Goal: Contribute content: Contribute content

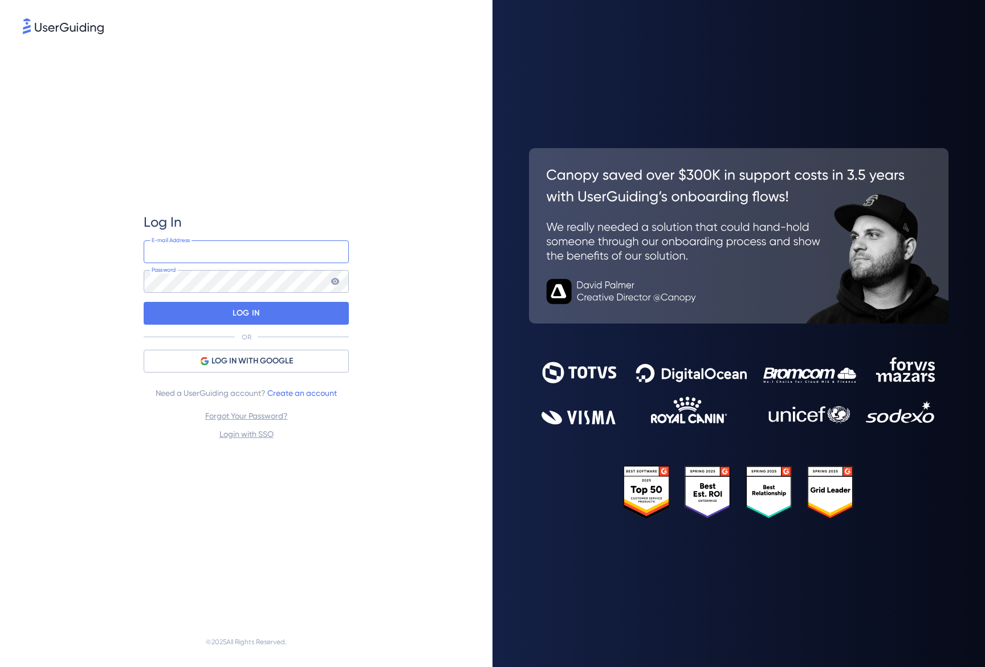
click at [191, 252] on input "email" at bounding box center [246, 252] width 205 height 23
type input "[EMAIL_ADDRESS][DOMAIN_NAME]"
click at [191, 308] on div "LOG IN" at bounding box center [246, 313] width 205 height 23
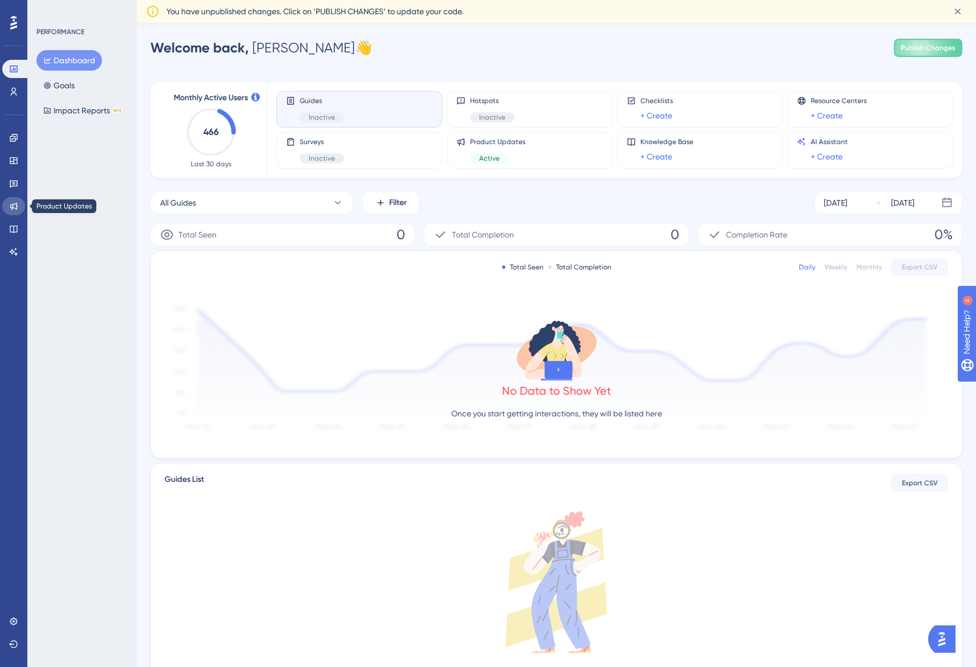
click at [10, 205] on icon at bounding box center [13, 206] width 7 height 7
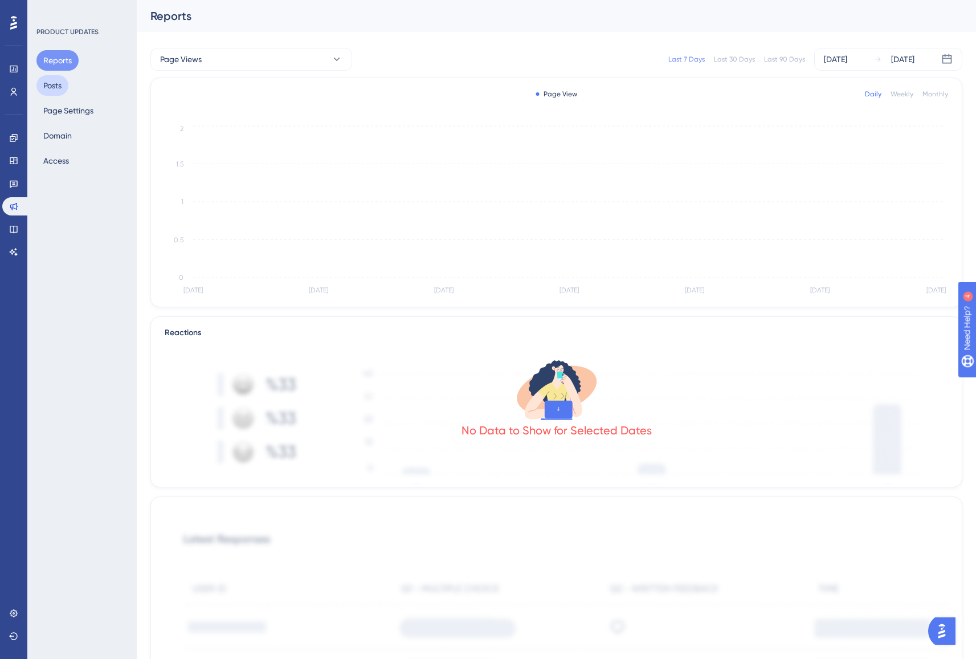
click at [59, 88] on button "Posts" at bounding box center [52, 85] width 32 height 21
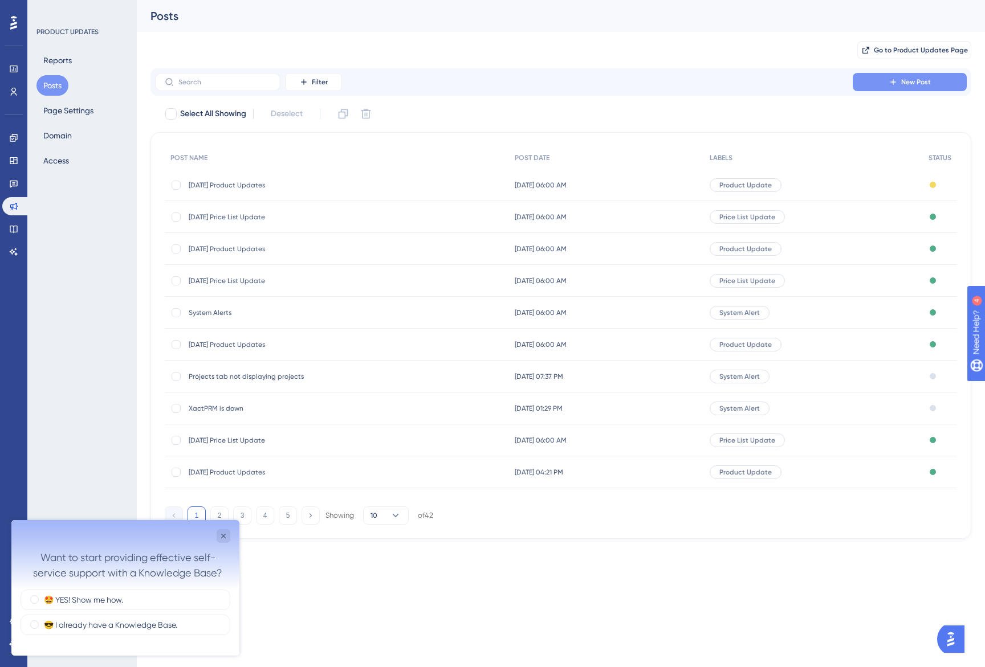
click at [915, 85] on span "New Post" at bounding box center [916, 82] width 30 height 9
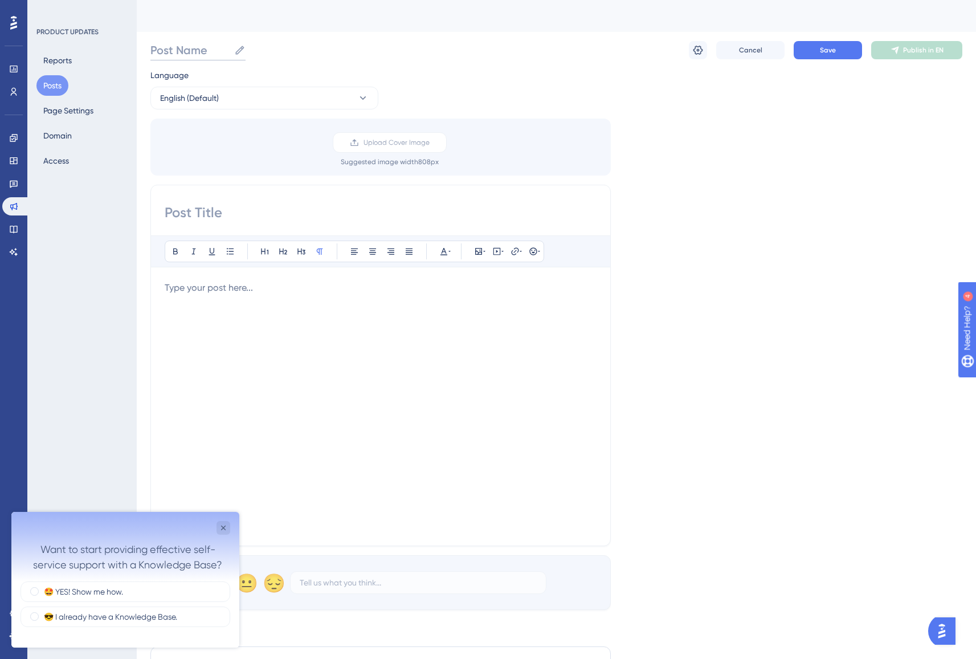
click at [182, 55] on input "Post Name" at bounding box center [189, 50] width 79 height 16
type input "[DATE] Price List Update"
click at [181, 215] on input at bounding box center [381, 212] width 432 height 18
type input "[DATE] Price List Update"
click at [200, 299] on div at bounding box center [381, 406] width 432 height 251
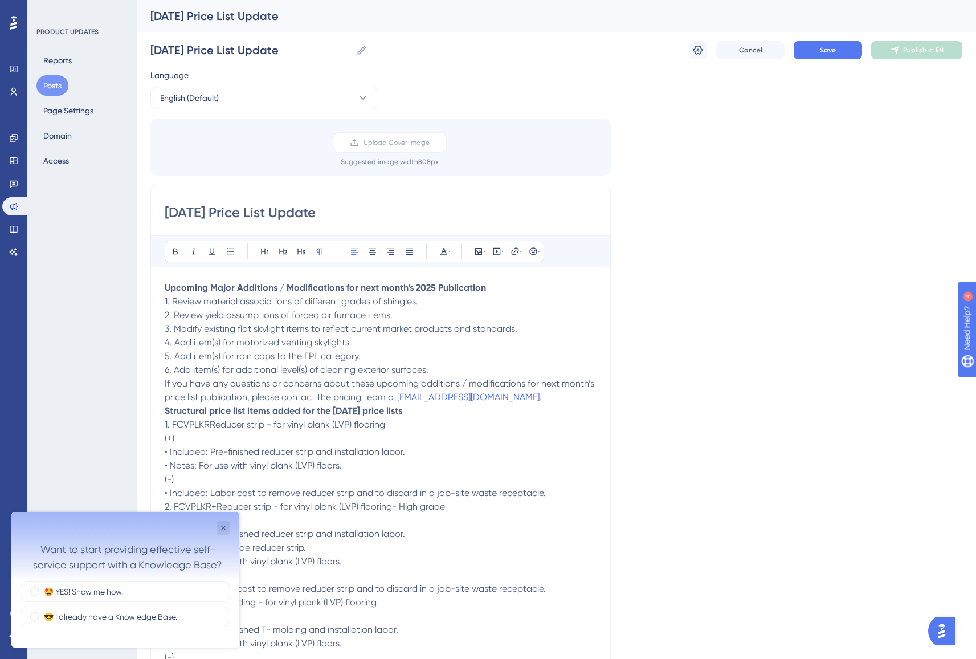
click at [421, 292] on strong "2025 Publication" at bounding box center [451, 287] width 70 height 11
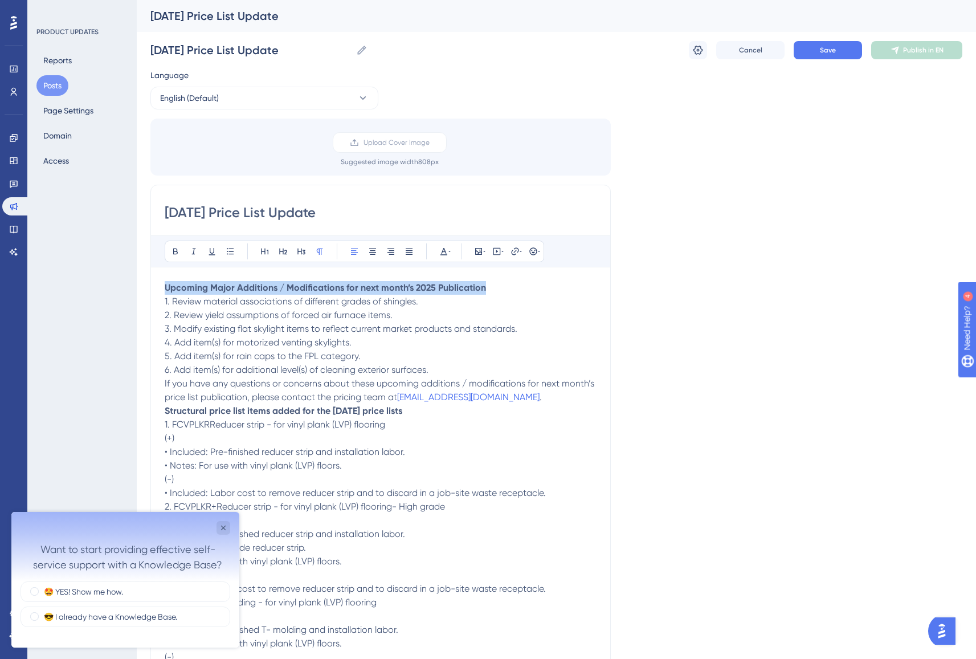
drag, startPoint x: 479, startPoint y: 287, endPoint x: 146, endPoint y: 285, distance: 332.3
click at [298, 249] on icon at bounding box center [302, 252] width 8 height 6
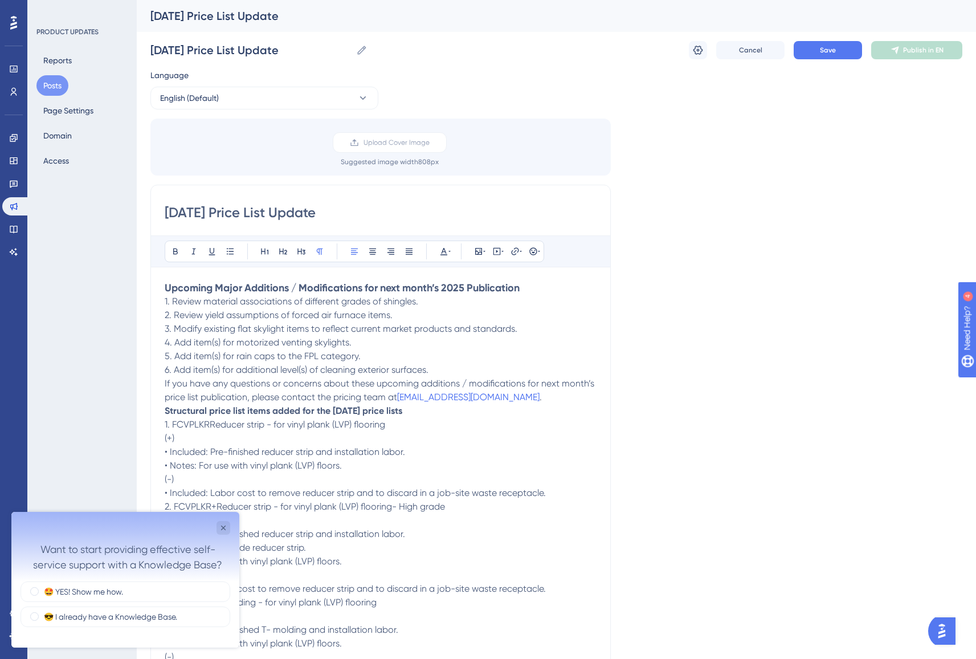
click at [426, 348] on p "4. Add item(s) for motorized venting skylights." at bounding box center [381, 343] width 432 height 14
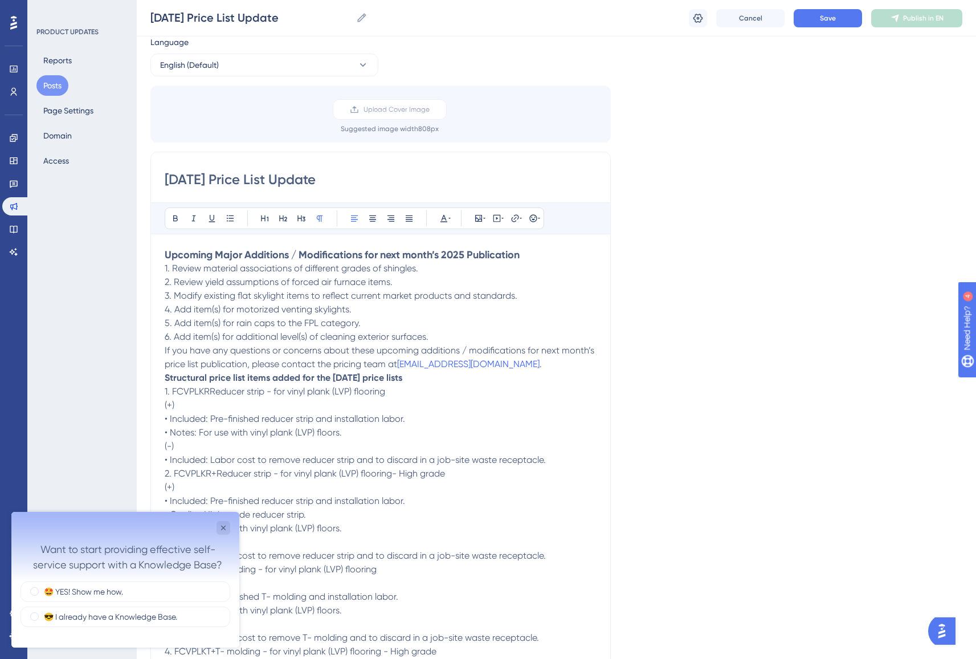
scroll to position [40, 0]
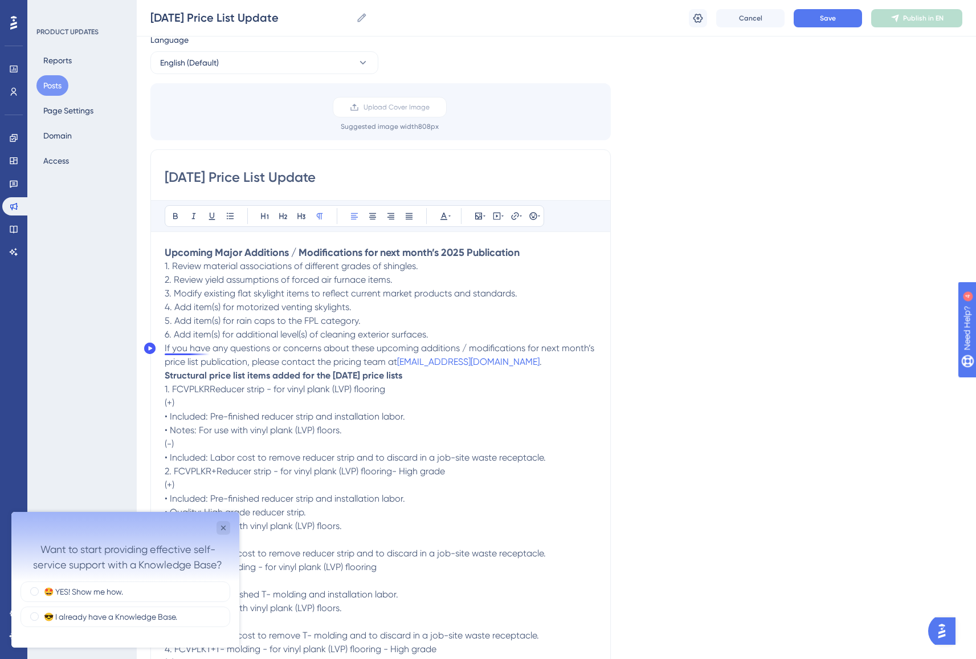
click at [165, 348] on span "If you have any questions or concerns about these upcoming additions / modifica…" at bounding box center [381, 355] width 432 height 25
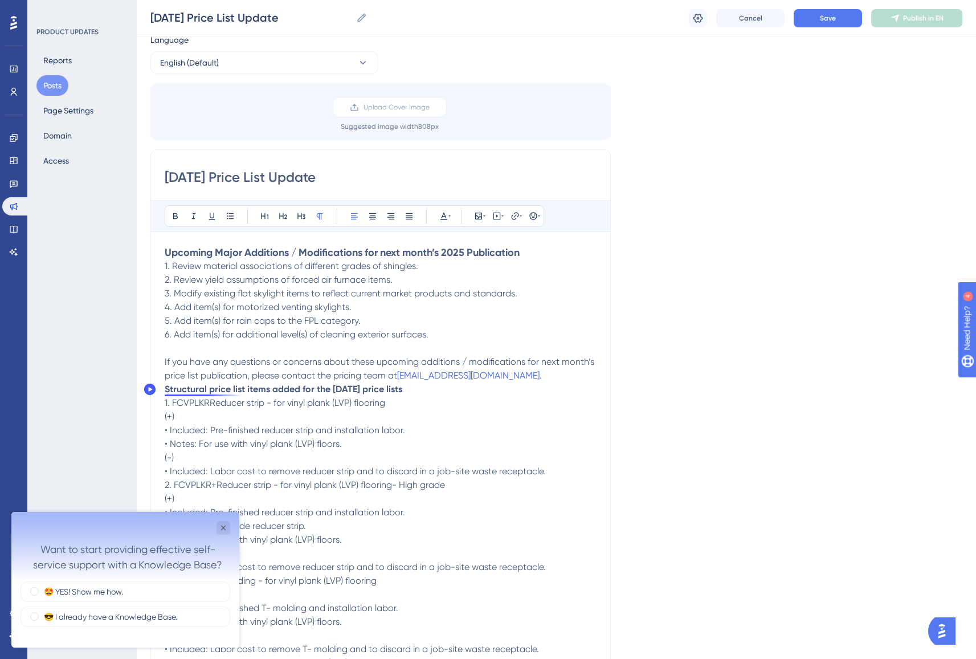
click at [165, 388] on strong "Structural price list items added for the [DATE] price lists" at bounding box center [284, 389] width 238 height 11
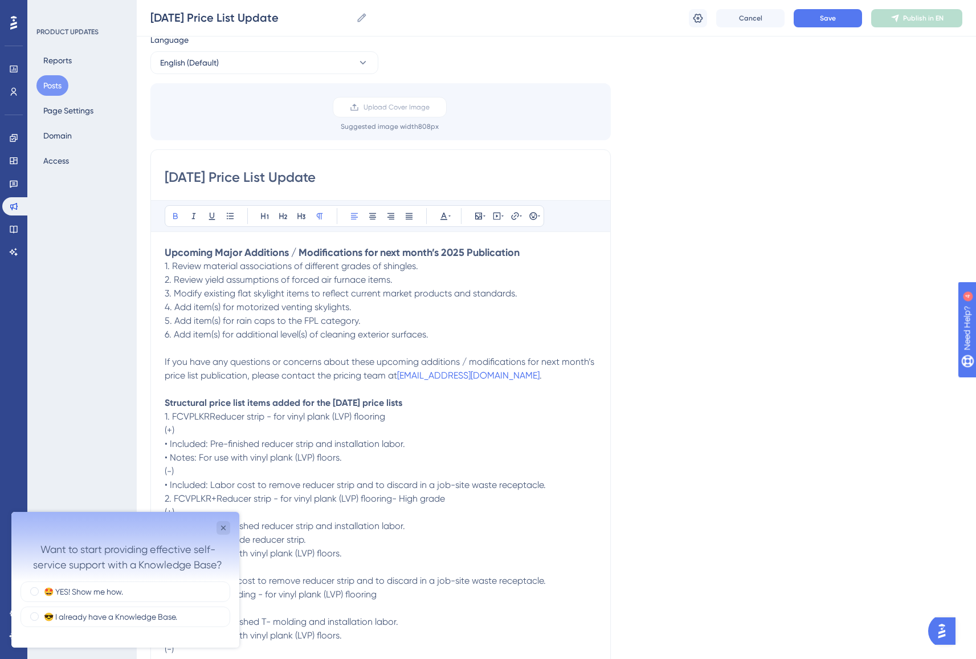
drag, startPoint x: 445, startPoint y: 400, endPoint x: 140, endPoint y: 402, distance: 305.5
click at [300, 212] on icon at bounding box center [301, 215] width 9 height 9
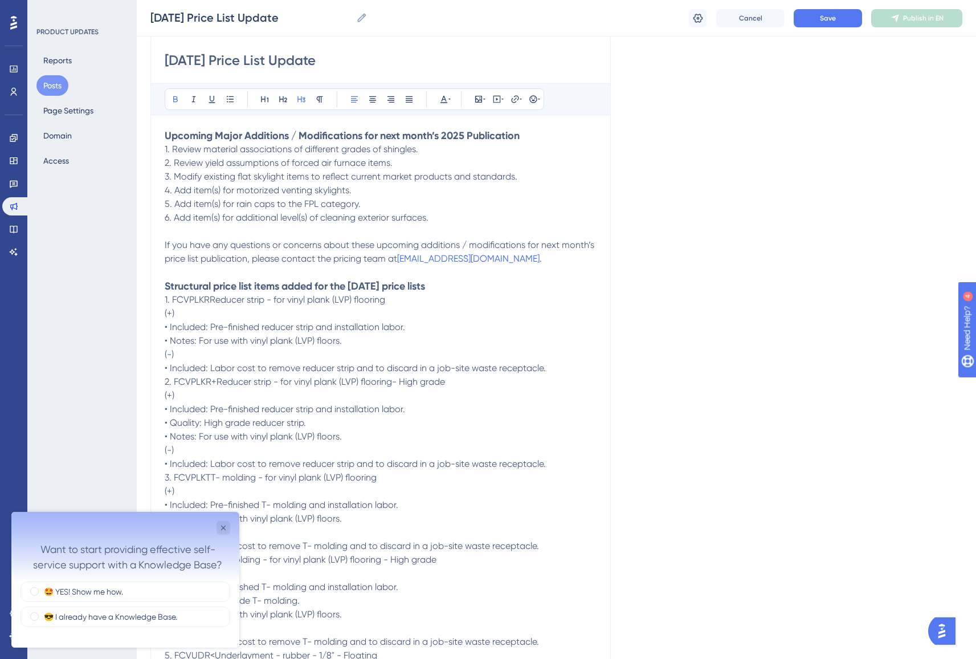
scroll to position [157, 0]
drag, startPoint x: 210, startPoint y: 301, endPoint x: 173, endPoint y: 302, distance: 37.1
click at [173, 302] on span "1. FCVPLKR​Reducer strip - for vinyl plank (LVP) flooring" at bounding box center [275, 299] width 221 height 11
drag, startPoint x: 214, startPoint y: 381, endPoint x: 176, endPoint y: 383, distance: 38.8
click at [176, 383] on span "2. FCVPLKR+​Reducer strip - for vinyl plank (LVP) flooring- High grade" at bounding box center [305, 381] width 280 height 11
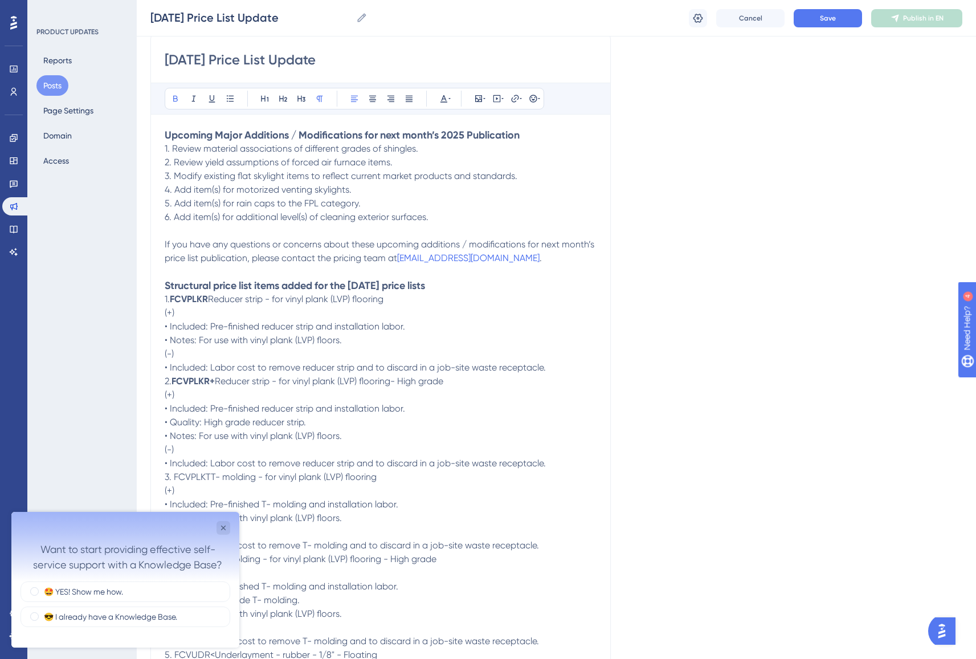
click at [212, 297] on span "​Reducer strip - for vinyl plank (LVP) flooring" at bounding box center [296, 299] width 176 height 11
click at [216, 382] on span "​Reducer strip - for vinyl plank (LVP) flooring- High grade" at bounding box center [329, 381] width 229 height 11
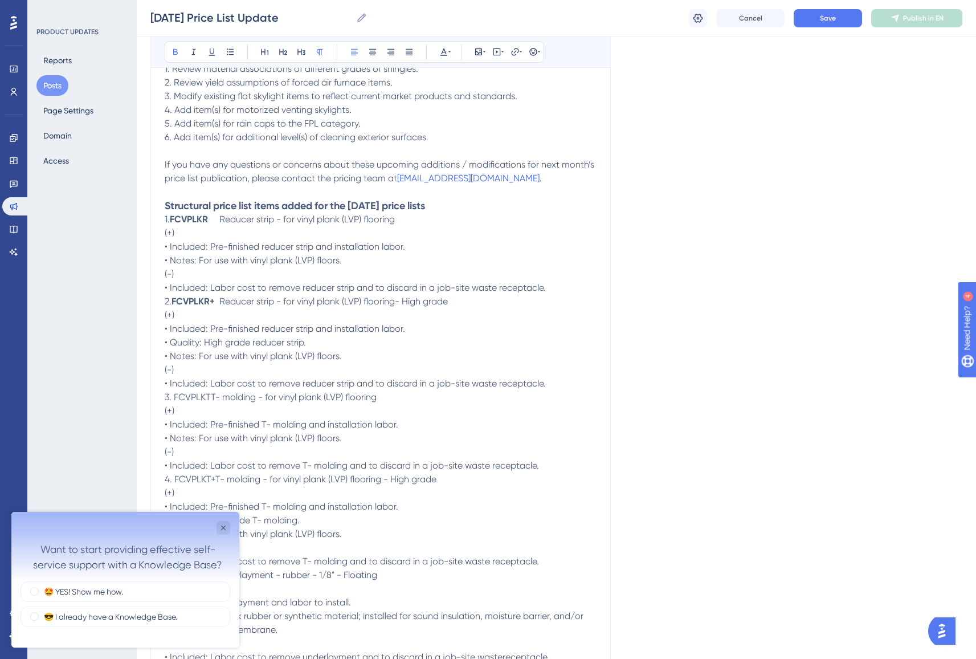
scroll to position [243, 0]
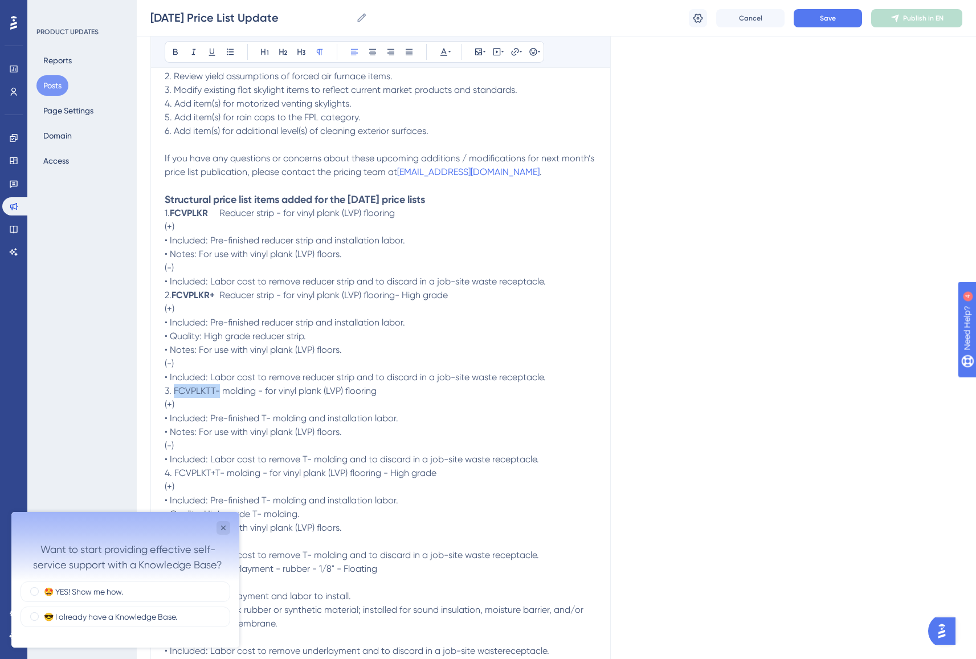
drag, startPoint x: 218, startPoint y: 392, endPoint x: 174, endPoint y: 392, distance: 43.9
click at [174, 392] on span "3. FCVPLKT​T- molding - for vinyl plank (LVP) flooring" at bounding box center [271, 390] width 212 height 11
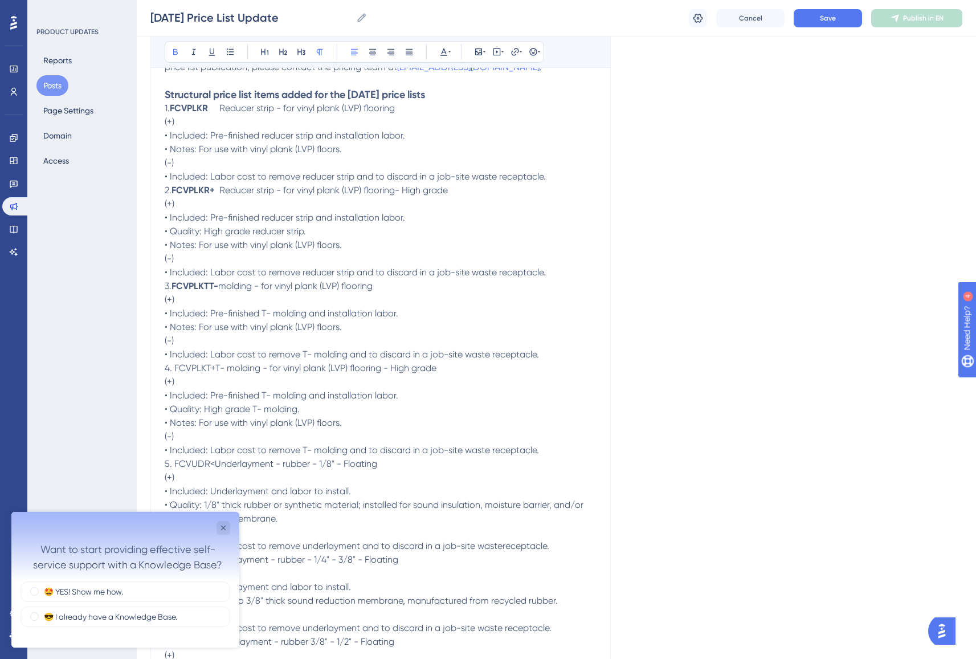
scroll to position [351, 0]
drag, startPoint x: 223, startPoint y: 366, endPoint x: 176, endPoint y: 367, distance: 47.3
click at [176, 367] on span "4. FCVPLKT+​T- molding - for vinyl plank (LVP) flooring - High grade" at bounding box center [301, 365] width 272 height 11
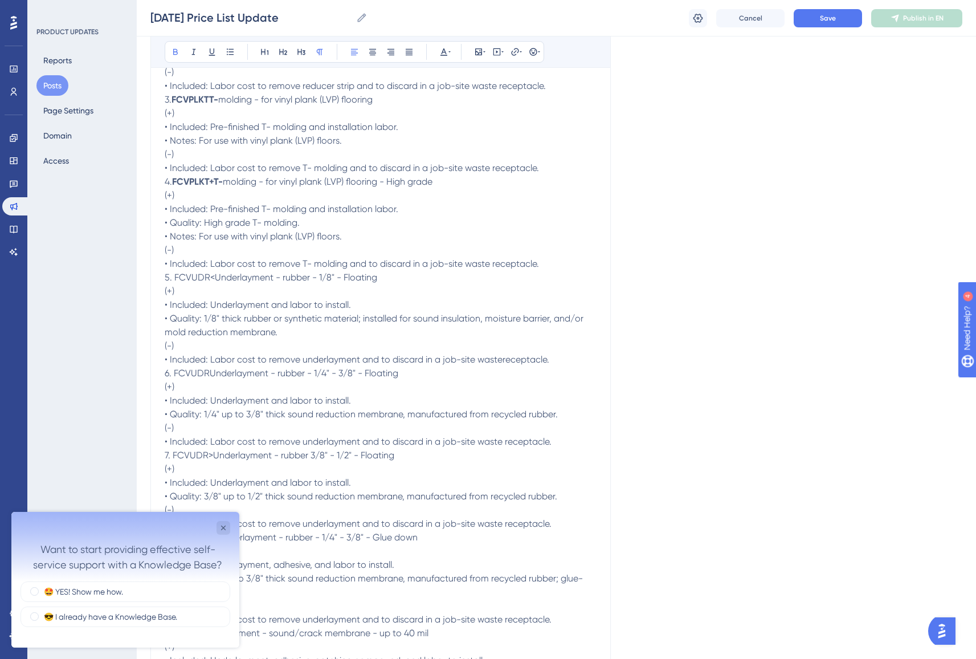
scroll to position [535, 0]
drag, startPoint x: 212, startPoint y: 275, endPoint x: 174, endPoint y: 276, distance: 38.2
click at [174, 276] on span "5. FCVUDR<​Underlayment - rubber - 1/8" - Floating" at bounding box center [271, 276] width 213 height 11
click at [214, 278] on span "​Underlayment - rubber - 1/8" - Floating" at bounding box center [292, 276] width 162 height 11
click at [209, 372] on span "6. FCVUDR​Underlayment - rubber - 1/4" - 3/8" - Floating" at bounding box center [282, 372] width 234 height 11
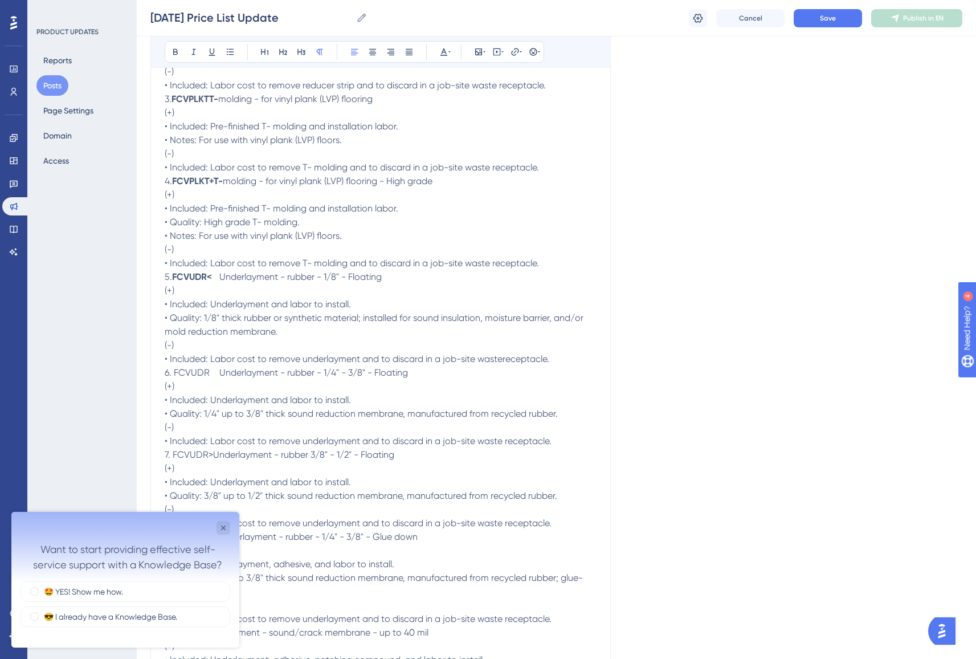
click at [199, 372] on span "6. FCVUDR​" at bounding box center [187, 372] width 45 height 11
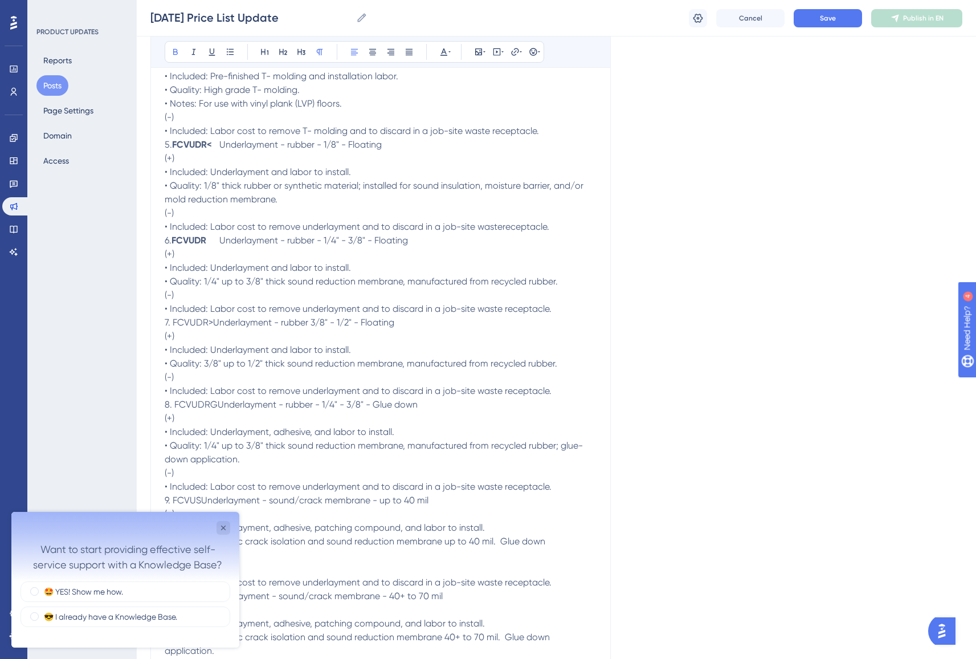
scroll to position [693, 0]
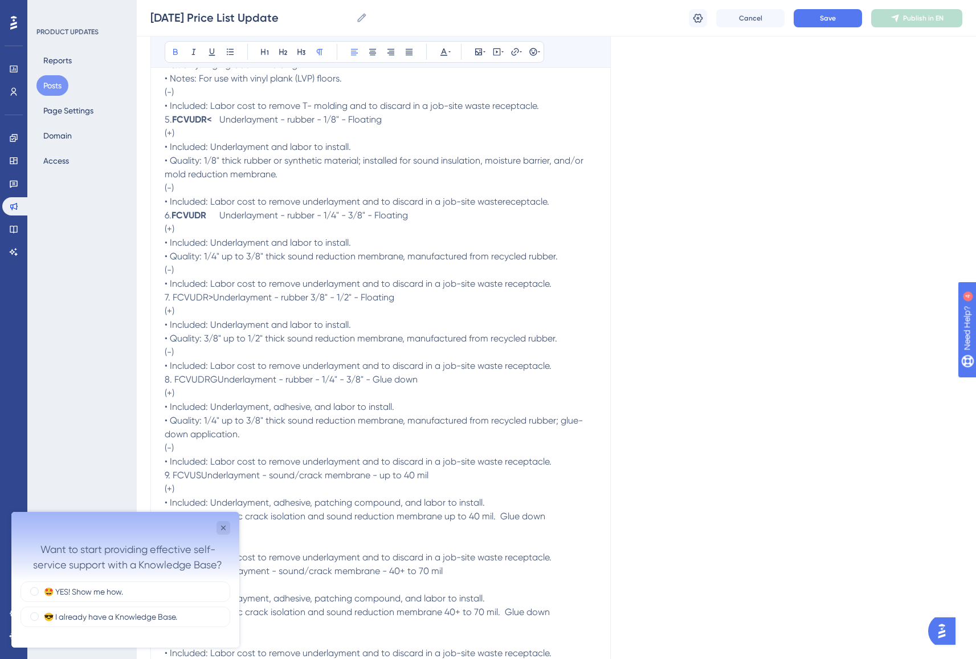
click at [211, 299] on span "7. FCVUDR>​Underlayment - rubber 3/8" - 1/2" - Floating" at bounding box center [280, 297] width 230 height 11
drag, startPoint x: 211, startPoint y: 298, endPoint x: 174, endPoint y: 299, distance: 37.1
click at [174, 299] on span "7. FCVUDR>" at bounding box center [189, 297] width 48 height 11
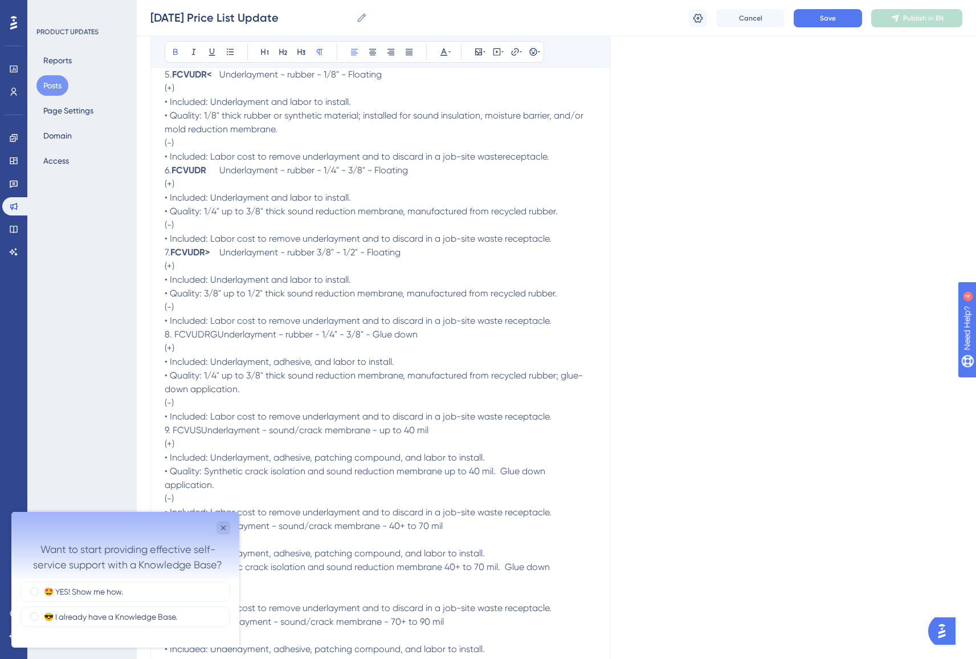
scroll to position [752, 0]
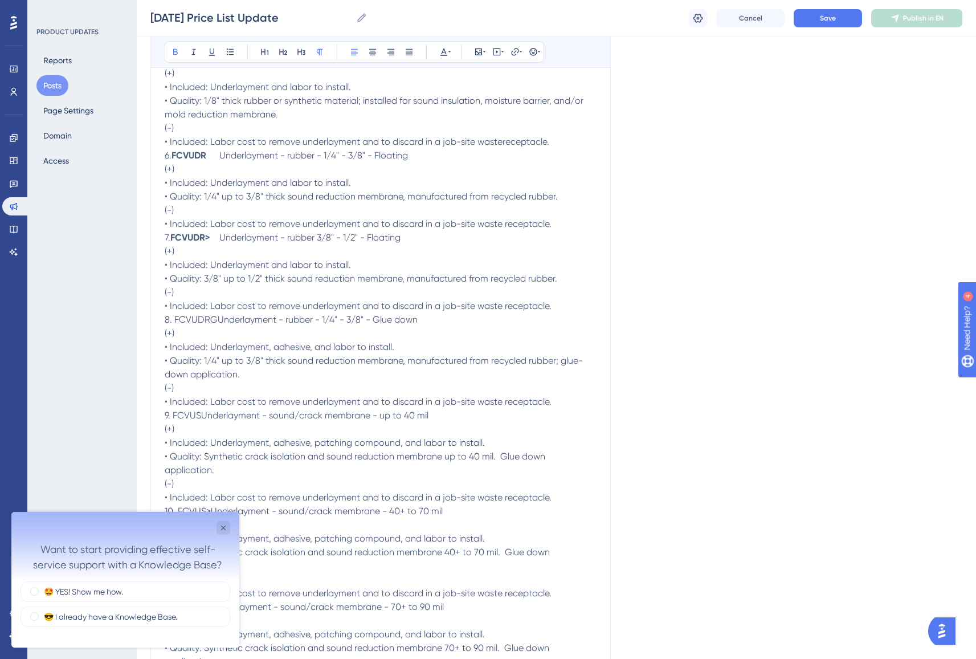
click at [217, 321] on span "8. FCVUDRG​Underlayment - rubber - 1/4" - 3/8" - Glue down" at bounding box center [291, 319] width 253 height 11
click at [194, 321] on span "8. FCVUDRG​" at bounding box center [191, 319] width 53 height 11
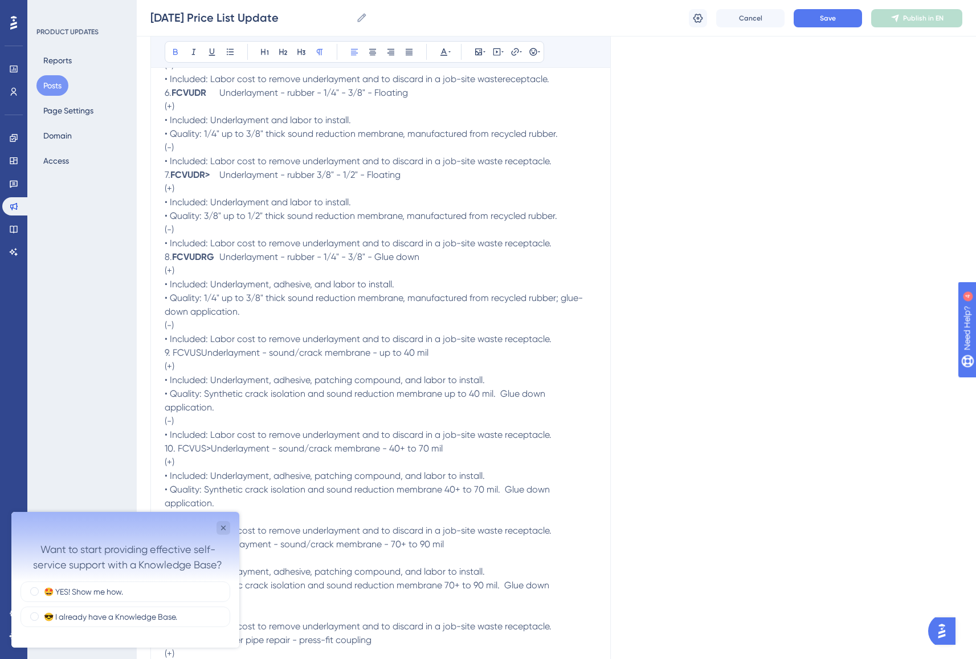
scroll to position [824, 0]
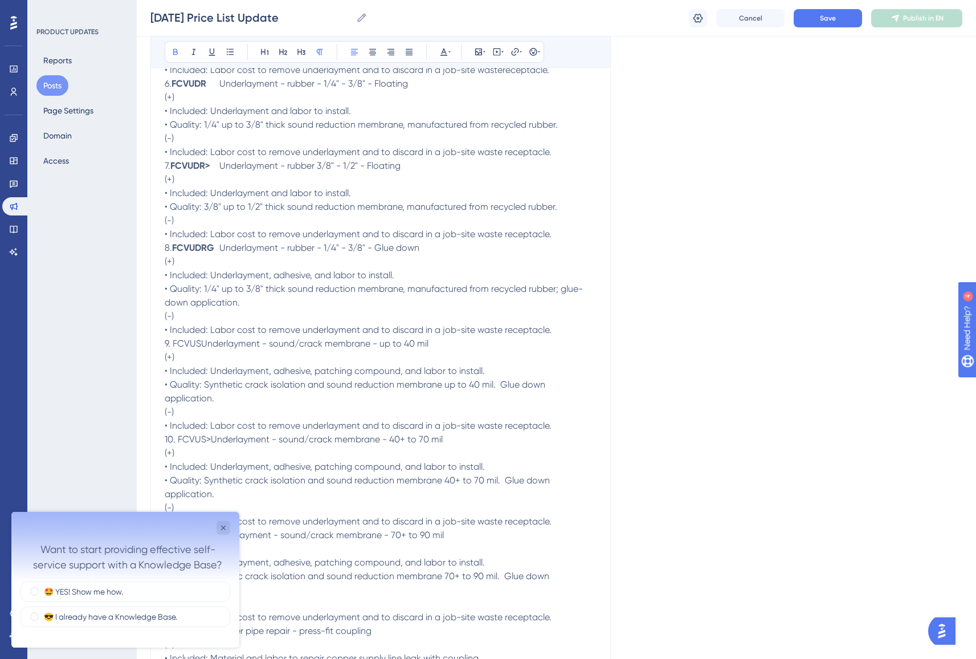
click at [202, 344] on span "9. FCVUS​​Underlayment - sound/crack membrane - up to 40 mil" at bounding box center [297, 343] width 264 height 11
click at [181, 341] on span "9. FCVUS​​" at bounding box center [183, 343] width 36 height 11
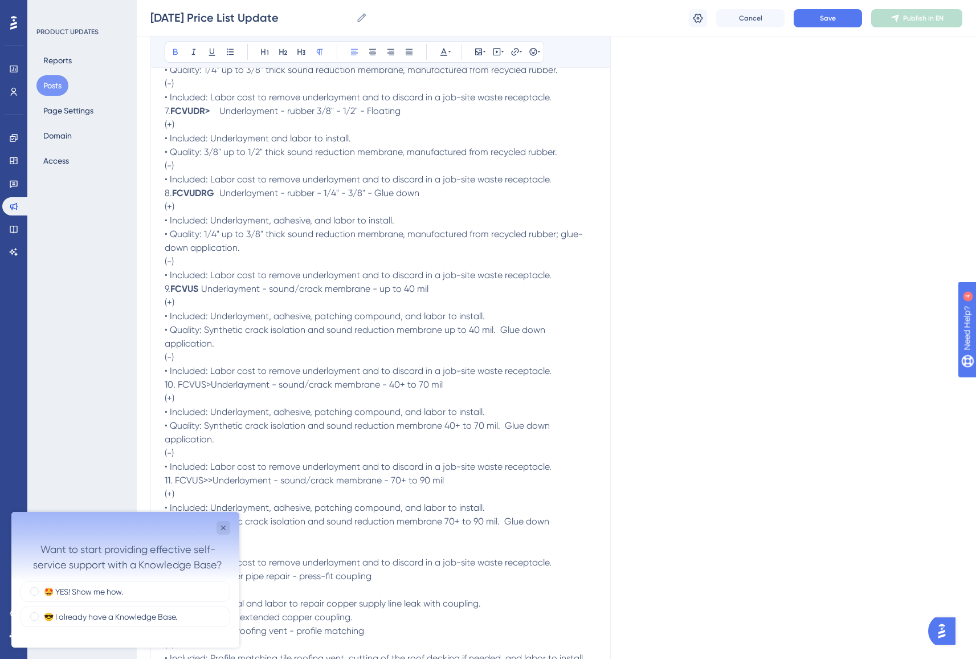
scroll to position [896, 0]
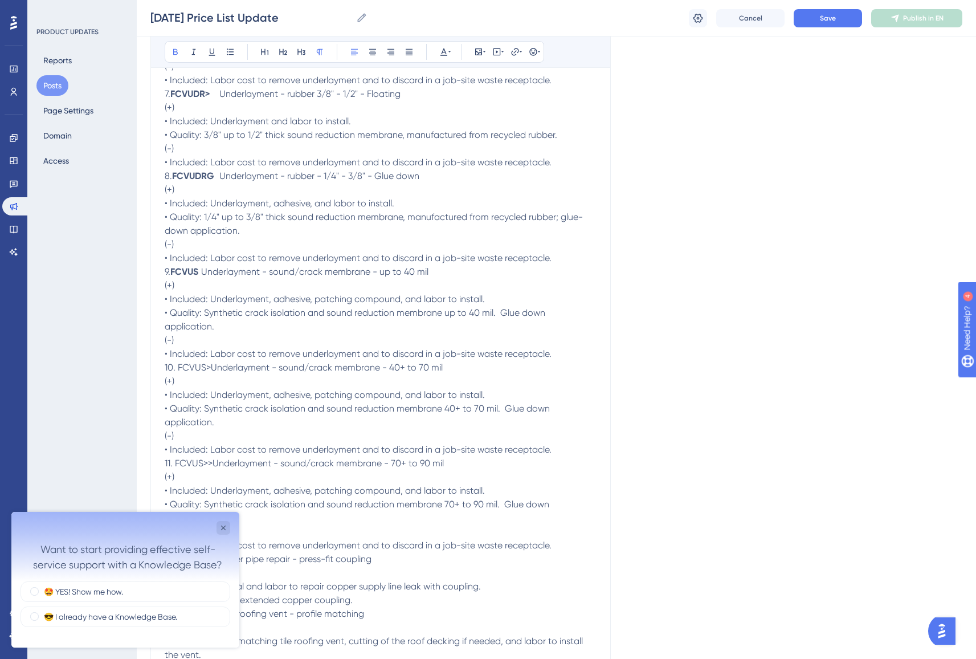
click at [211, 367] on span "10. FCVUS>​Underlayment - sound/crack membrane - 40+ to 70 mil" at bounding box center [304, 367] width 278 height 11
click at [195, 369] on span "10. FCVUS>​" at bounding box center [188, 367] width 46 height 11
drag, startPoint x: 209, startPoint y: 369, endPoint x: 178, endPoint y: 369, distance: 30.8
click at [178, 369] on span "10. FCVUS>​" at bounding box center [188, 367] width 46 height 11
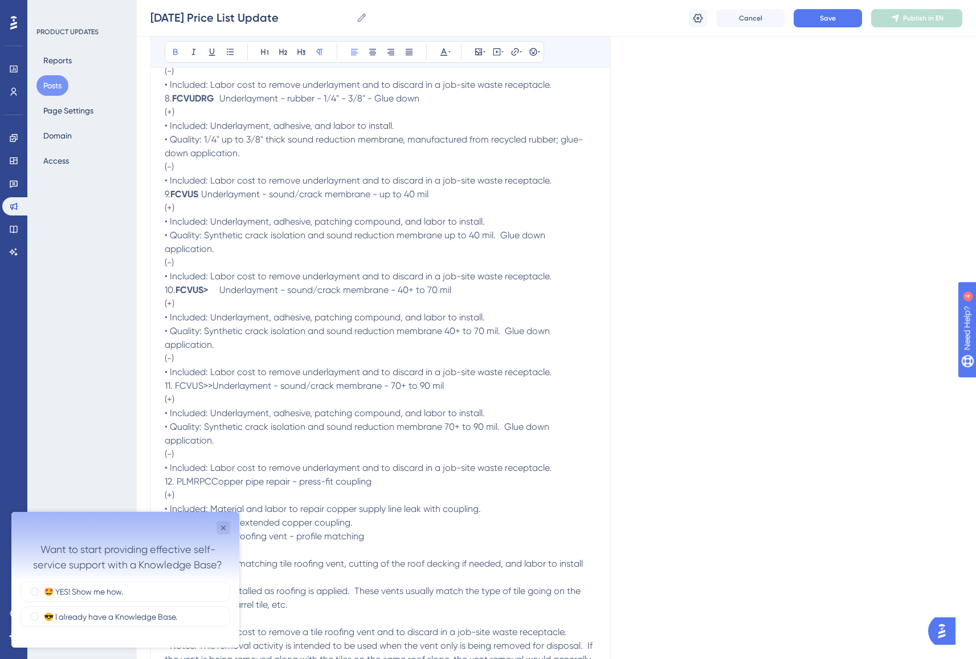
scroll to position [974, 0]
click at [214, 386] on span "11. FCVUS>>​Underlayment - sound/crack membrane - 70+ to 90 mil" at bounding box center [304, 385] width 279 height 11
drag, startPoint x: 211, startPoint y: 384, endPoint x: 176, endPoint y: 384, distance: 35.9
click at [176, 384] on span "11. FCVUS>>​" at bounding box center [189, 385] width 48 height 11
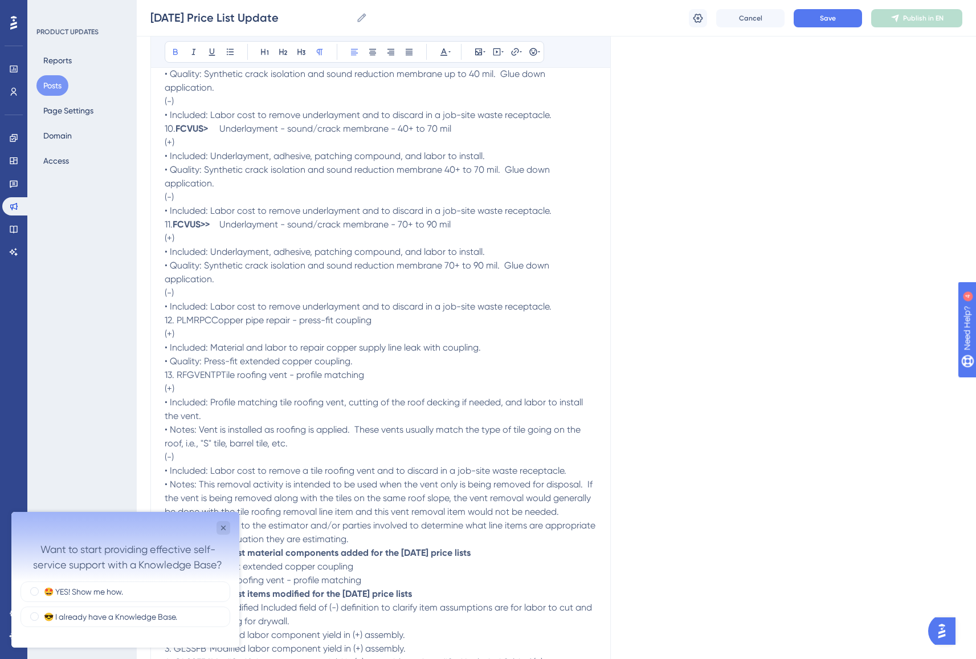
scroll to position [1141, 0]
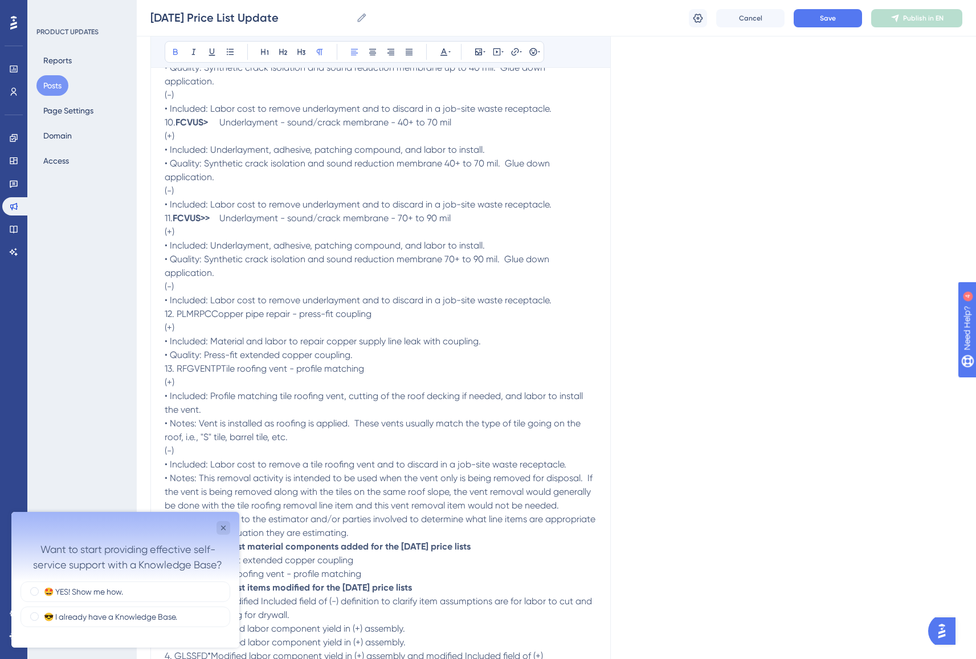
click at [213, 315] on span "12. PLMRPC​Copper pipe repair - press-fit coupling" at bounding box center [268, 313] width 207 height 11
click at [193, 315] on span "12. PLMRPC​" at bounding box center [188, 313] width 47 height 11
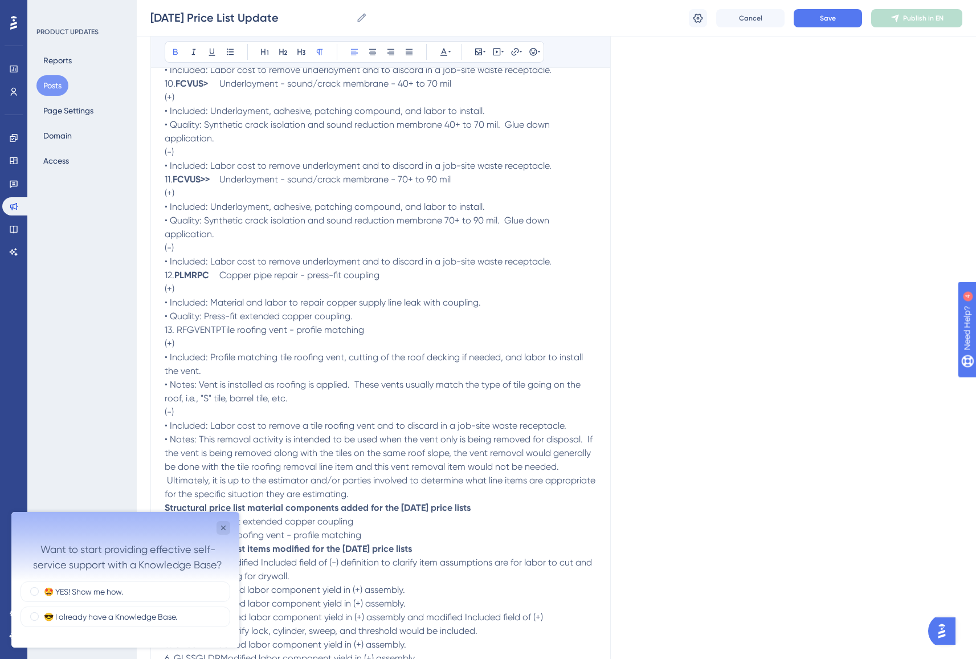
click at [221, 331] on span "13. RFGVENTP​Tile roofing vent - profile matching" at bounding box center [265, 329] width 200 height 11
click at [202, 328] on span "13. RFGVENTP​" at bounding box center [193, 329] width 56 height 11
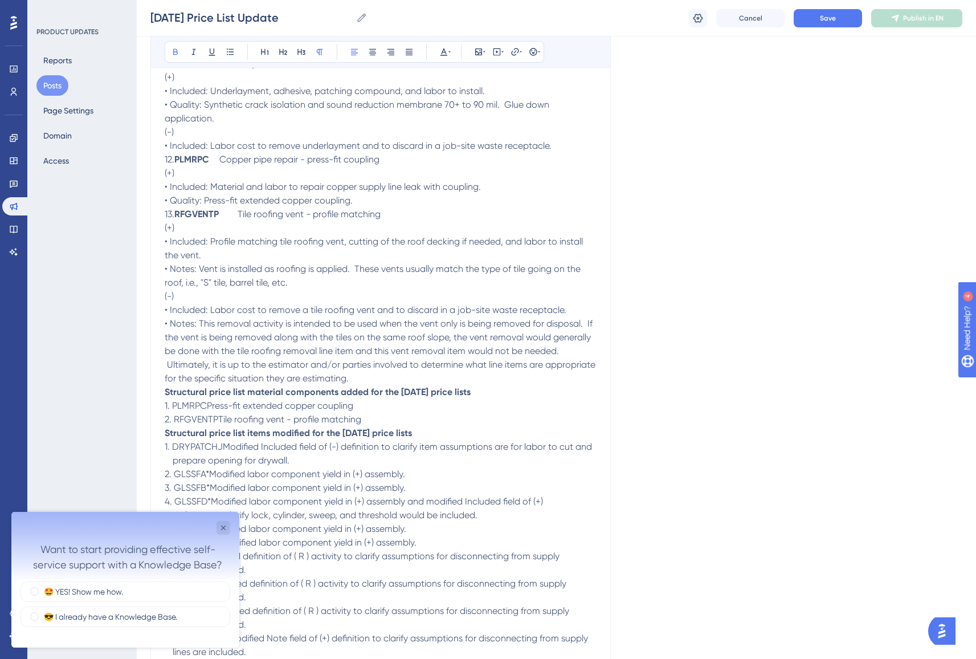
scroll to position [1319, 0]
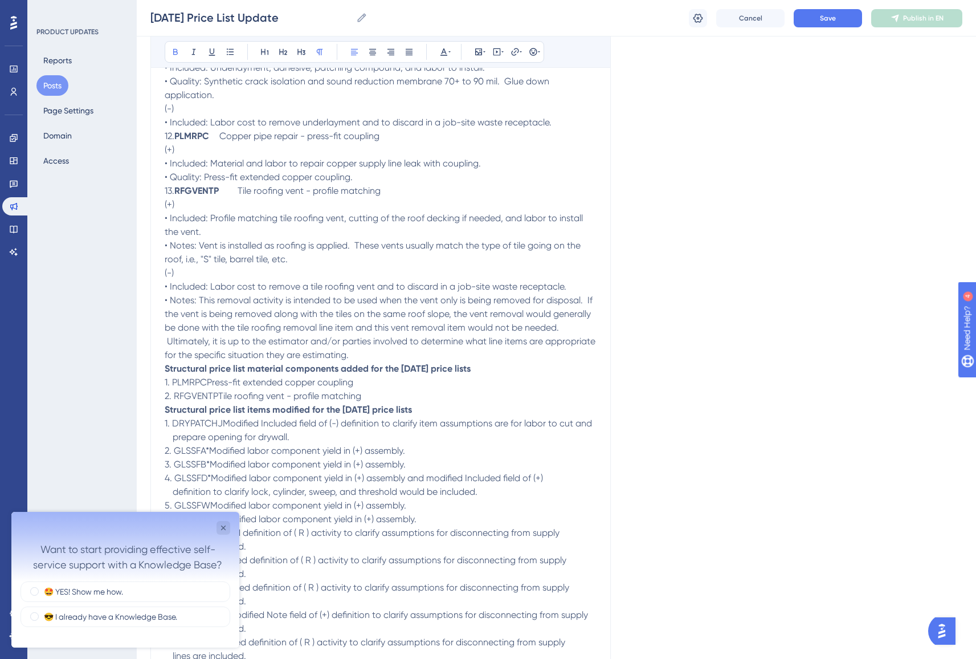
click at [165, 369] on strong "Structural price list material components added for the [DATE] price lists" at bounding box center [318, 368] width 306 height 11
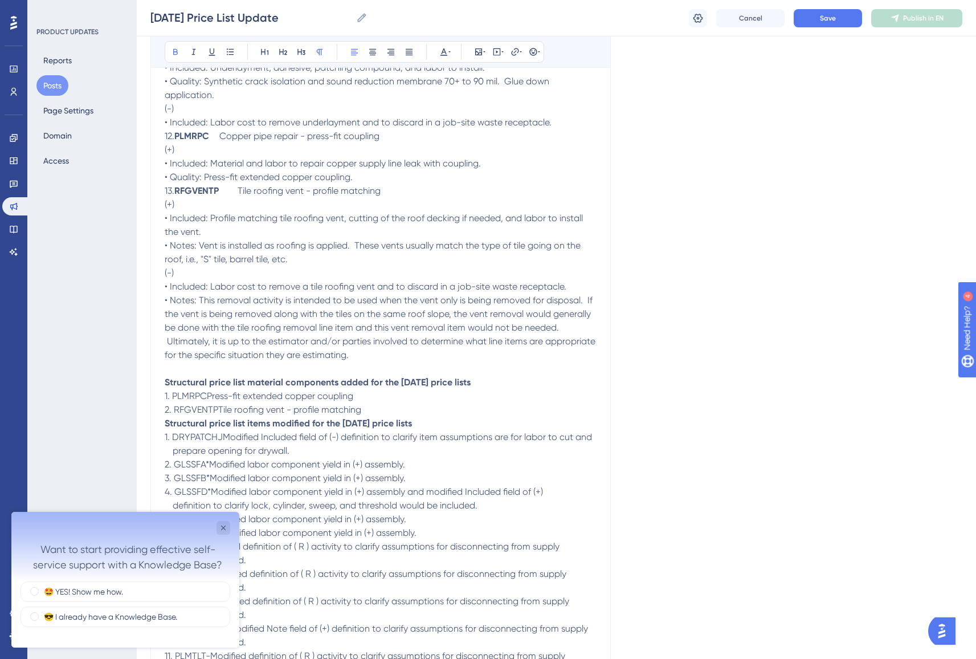
drag, startPoint x: 514, startPoint y: 381, endPoint x: 158, endPoint y: 376, distance: 355.7
click at [299, 53] on icon at bounding box center [301, 51] width 9 height 9
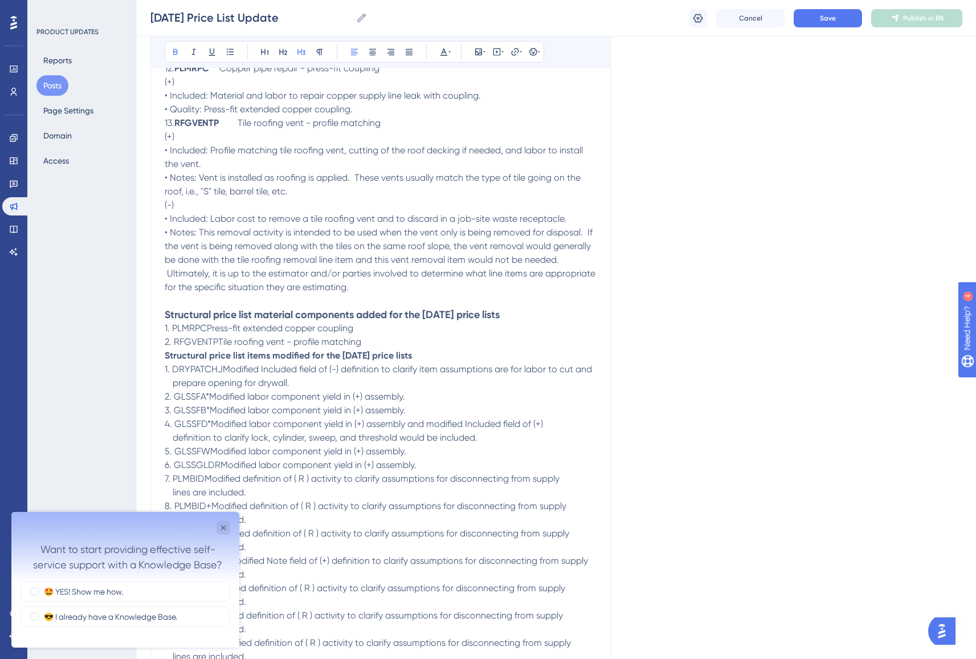
scroll to position [1393, 0]
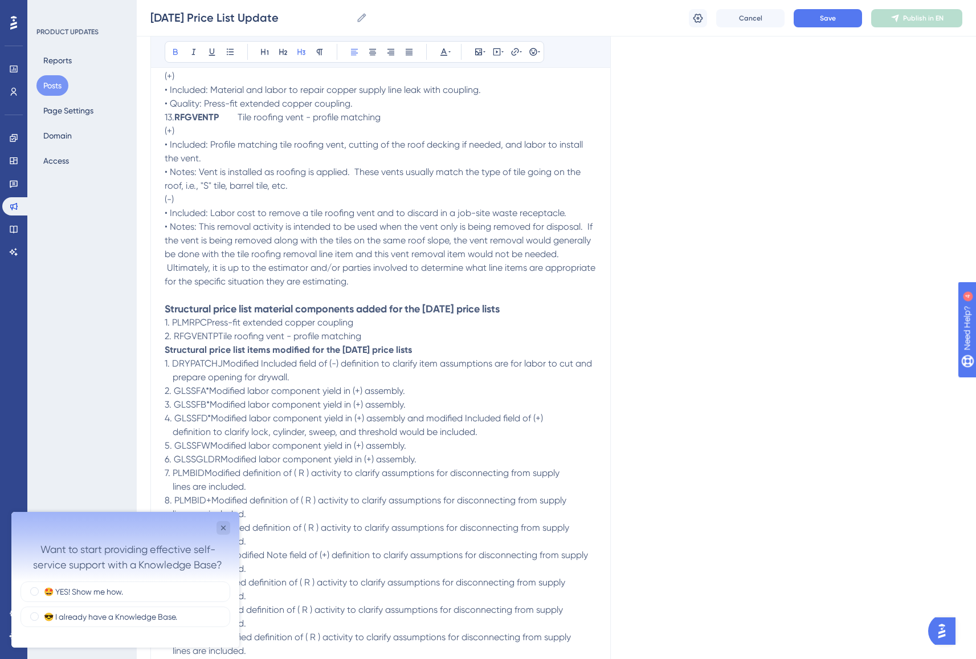
click at [165, 348] on strong "Structural price list items modified for the [DATE] price lists" at bounding box center [288, 349] width 247 height 11
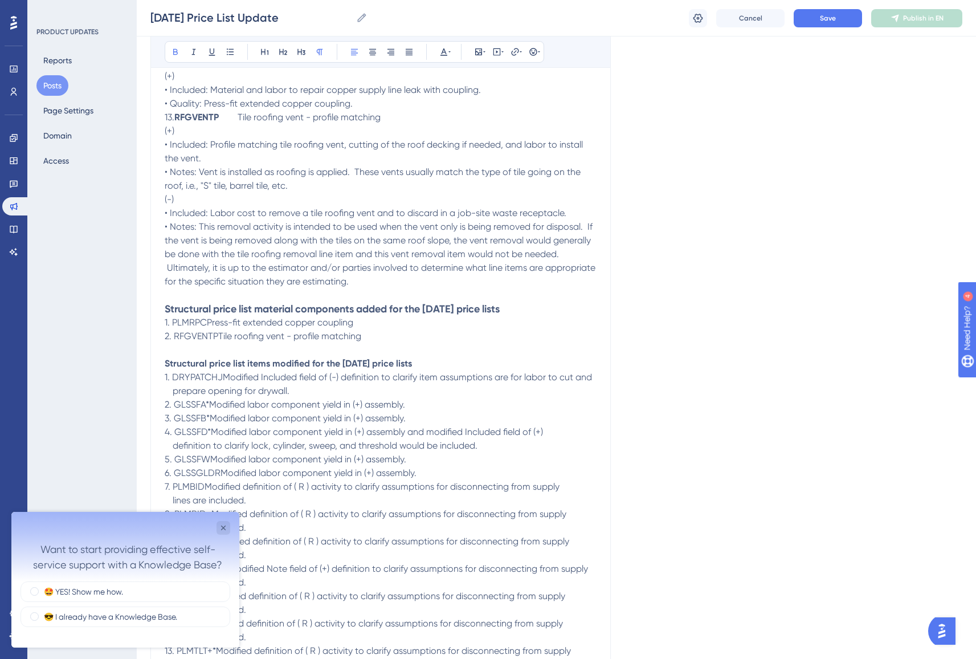
drag, startPoint x: 460, startPoint y: 363, endPoint x: 155, endPoint y: 364, distance: 305.0
click at [299, 52] on icon at bounding box center [302, 52] width 8 height 6
click at [207, 319] on span "1. PLMRPC​Press-fit extended copper coupling" at bounding box center [259, 322] width 189 height 11
click at [218, 335] on span "2. RFGVENTP​Tile roofing vent - profile matching" at bounding box center [263, 336] width 197 height 11
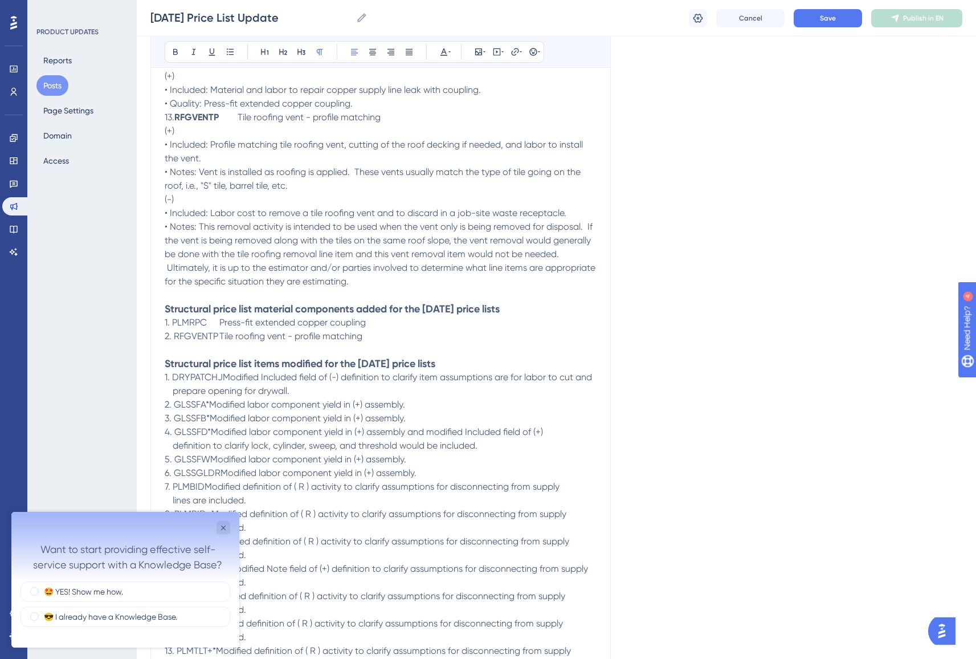
click at [190, 323] on span "1. PLMRPC​" at bounding box center [186, 322] width 42 height 11
click at [192, 335] on span "2. RFGVENTP​" at bounding box center [192, 336] width 54 height 11
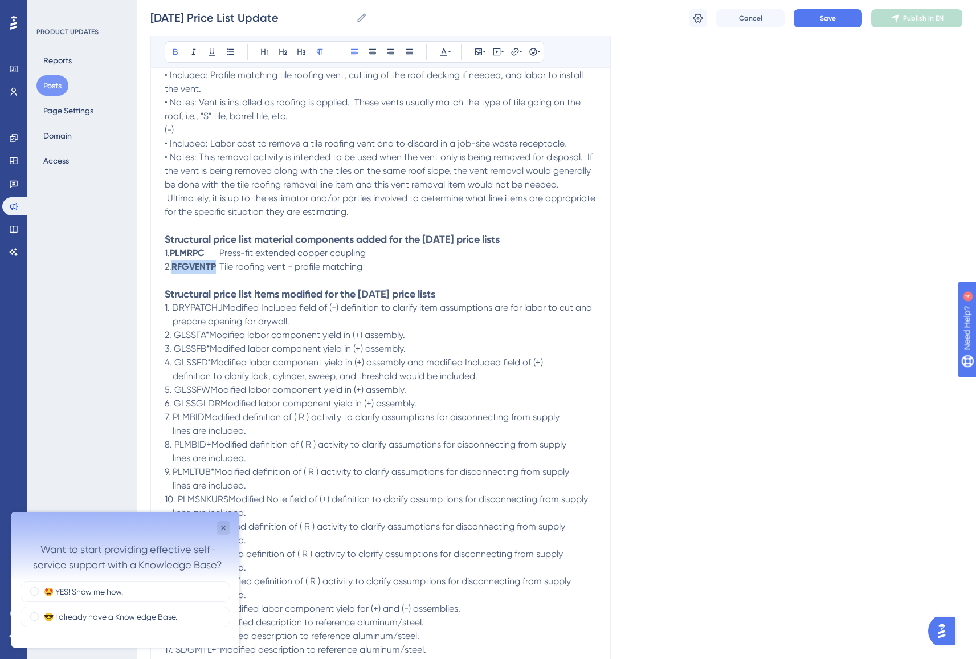
scroll to position [1507, 0]
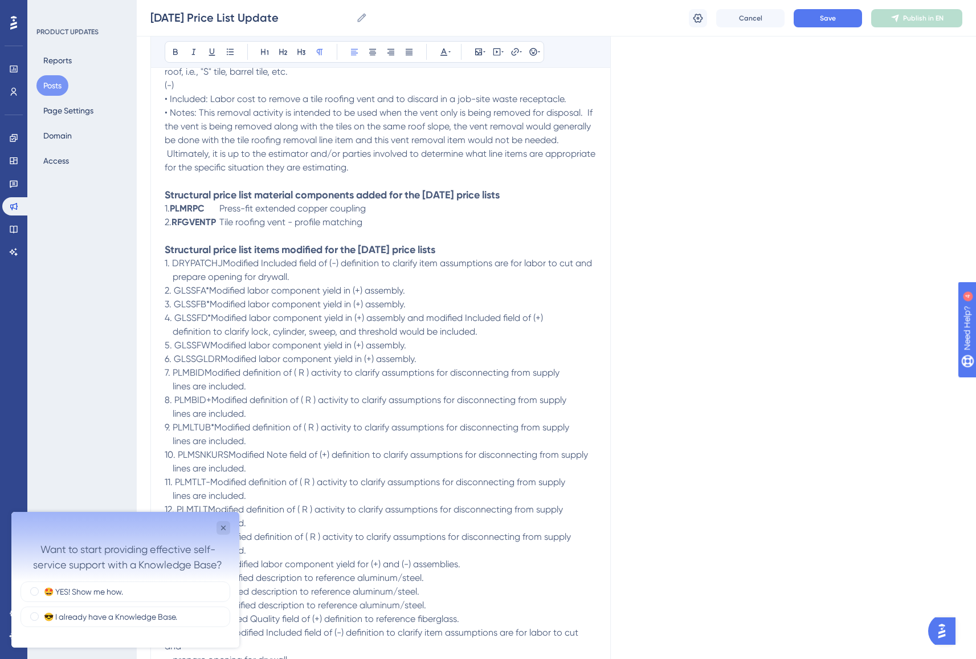
click at [223, 263] on span "1. DRYPATCHJ​Modified Included field of (-) definition to clarify item assumpti…" at bounding box center [379, 263] width 428 height 11
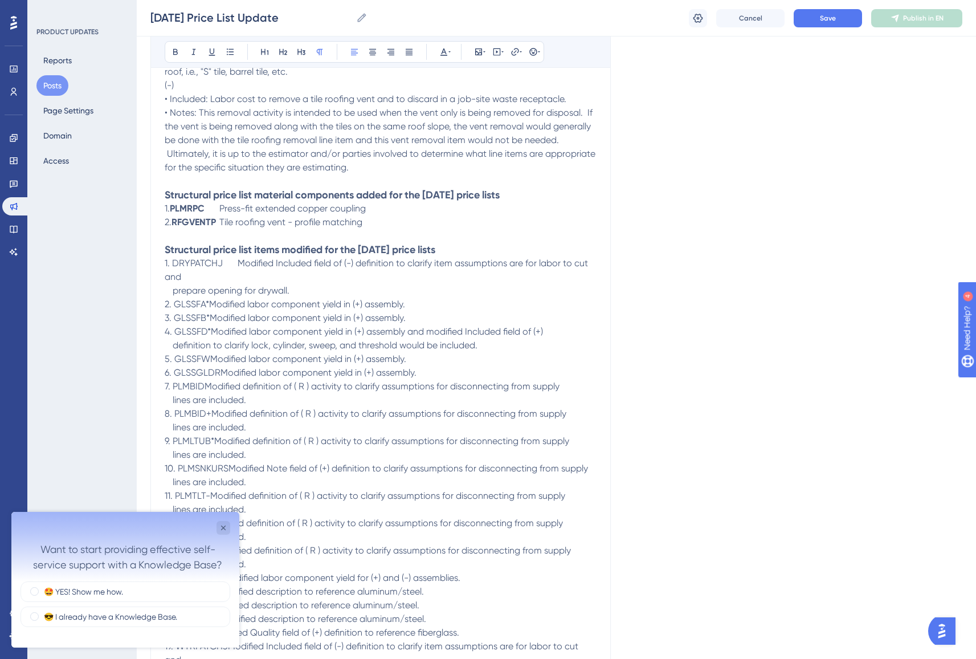
click at [209, 303] on span "2. GLSSFA*​Modified labor component yield in (+) assembly." at bounding box center [285, 304] width 241 height 11
click at [210, 318] on span "3. GLSSFB*​Modified labor component yield in (+) assembly." at bounding box center [285, 317] width 241 height 11
click at [212, 331] on span "4. GLSSFD*​Modified labor component yield in (+) assembly and modified Included…" at bounding box center [354, 331] width 378 height 11
click at [210, 359] on span "5. GLSSFW​​Modified labor component yield in (+) assembly." at bounding box center [286, 358] width 242 height 11
click at [219, 373] on span "6. GLSSGLDR​Modified labor component yield in (+) assembly." at bounding box center [291, 372] width 252 height 11
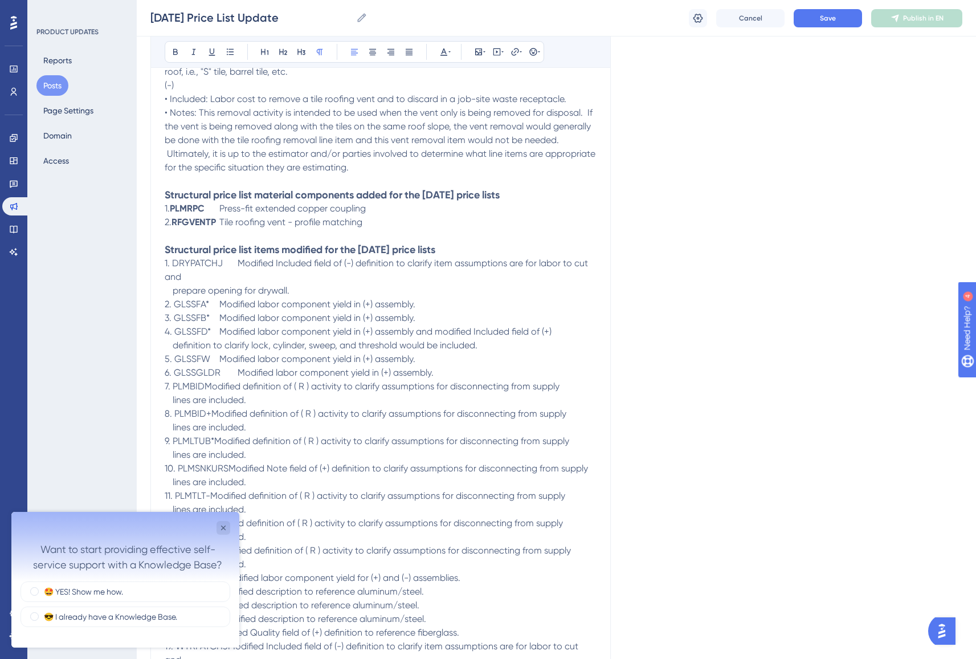
click at [205, 388] on span "7. PLMBID​​Modified definition of ( R ) activity to clarify assumptions for dis…" at bounding box center [362, 386] width 395 height 11
click at [210, 410] on span "8. PLMBID+​​Modified definition of ( R ) activity to clarify assumptions for di…" at bounding box center [366, 413] width 402 height 11
click at [213, 438] on span "9. PLMLTUB*​Modified definition of ( R ) activity to clarify assumptions for di…" at bounding box center [367, 440] width 405 height 11
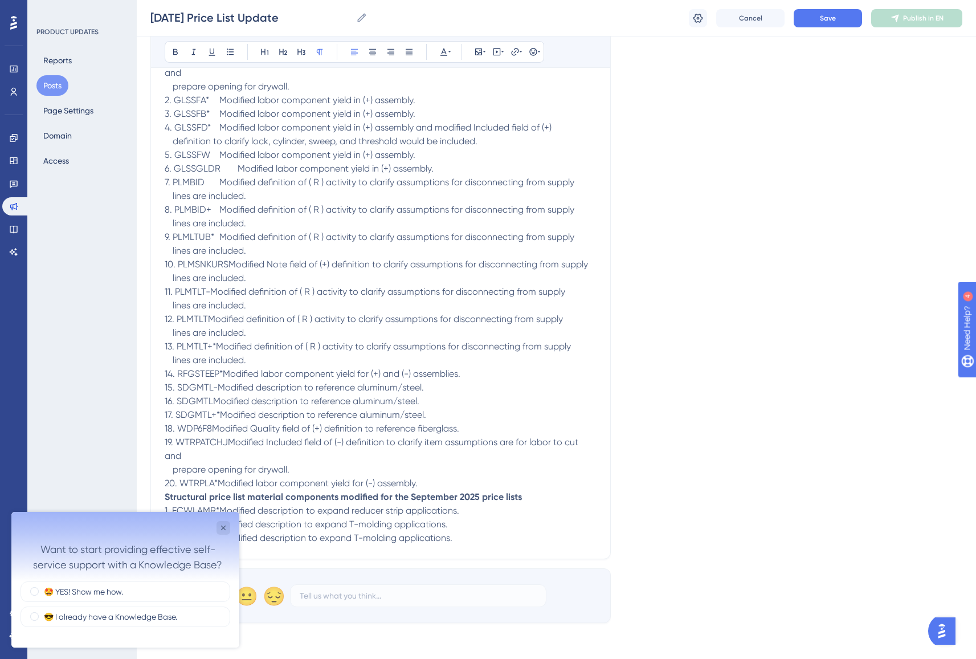
scroll to position [1712, 0]
click at [229, 262] on span "10. PLMSNKURS​Modified Note field of (+) definition to clarify assumptions for …" at bounding box center [377, 262] width 424 height 11
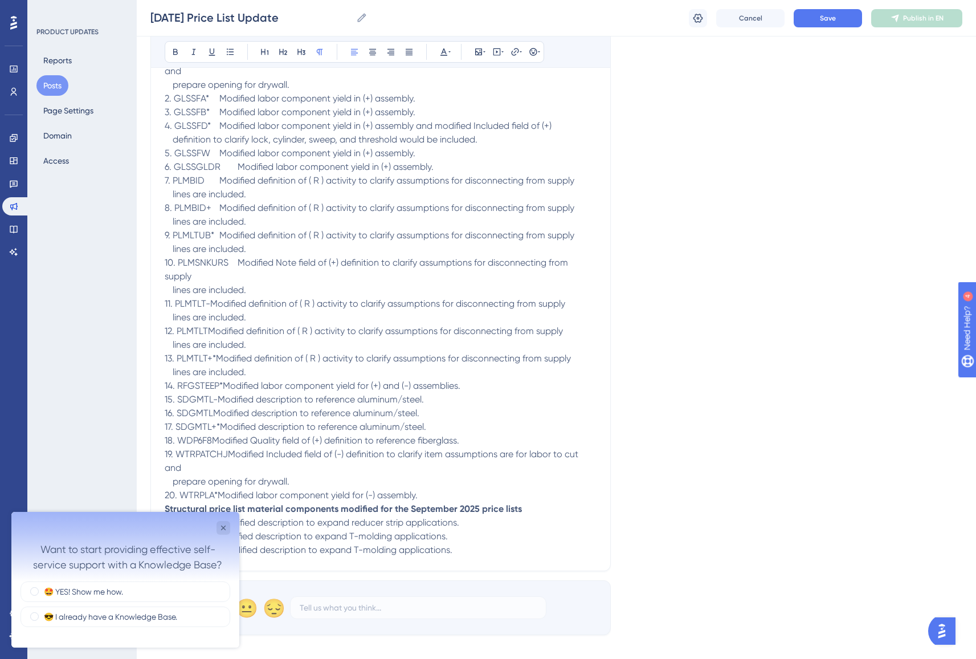
click at [211, 301] on span "11. PLMTLT-​​Modified definition of ( R ) activity to clarify assumptions for d…" at bounding box center [365, 303] width 401 height 11
click at [209, 332] on span "12. PLMTLT​​Modified definition of ( R ) activity to clarify assumptions for di…" at bounding box center [364, 330] width 398 height 11
click at [217, 360] on span "13. PLMTLT+*​Modified definition of ( R ) activity to clarify assumptions for d…" at bounding box center [368, 358] width 406 height 11
click at [224, 386] on span "14. RFGSTEEP*​Modified labor component yield for (+) and (-) assemblies." at bounding box center [313, 385] width 296 height 11
click at [218, 398] on span "15. SDGMTL-​Modified description to reference aluminum/steel." at bounding box center [294, 399] width 259 height 11
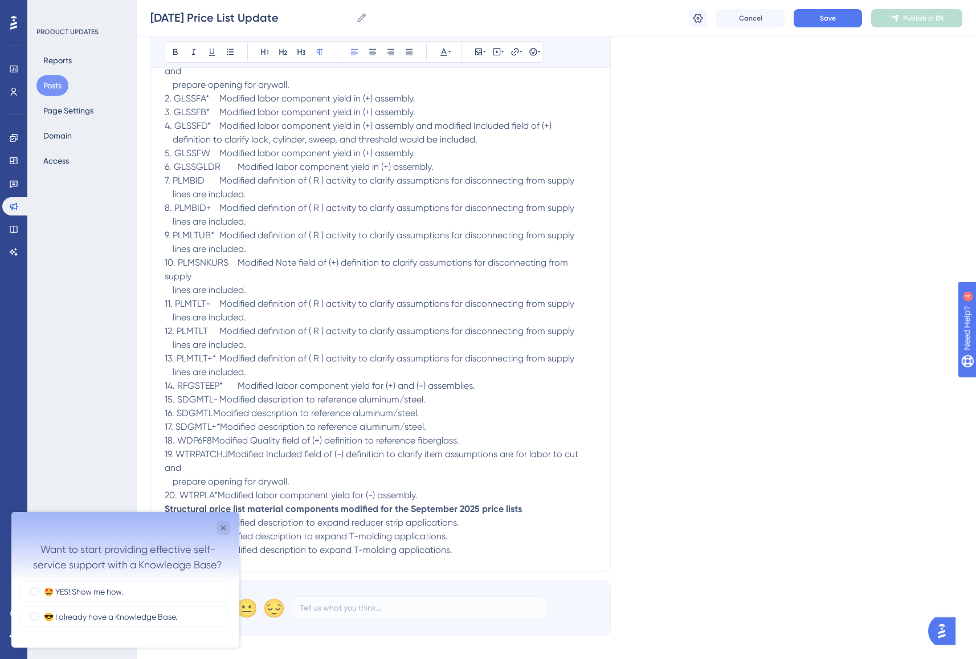
click at [213, 414] on span "16. SDGMTL​​Modified description to reference aluminum/steel." at bounding box center [292, 413] width 255 height 11
click at [221, 425] on span "17. SDGMTL+*​Modified description to reference aluminum/steel." at bounding box center [296, 426] width 262 height 11
click at [229, 455] on span "19. WTRPATCHJ​Modified Included field of (-) definition to clarify item assumpt…" at bounding box center [373, 461] width 416 height 25
click at [219, 495] on span "20. WTRPLA*​Modified labor component yield for (-) assembly." at bounding box center [291, 495] width 253 height 11
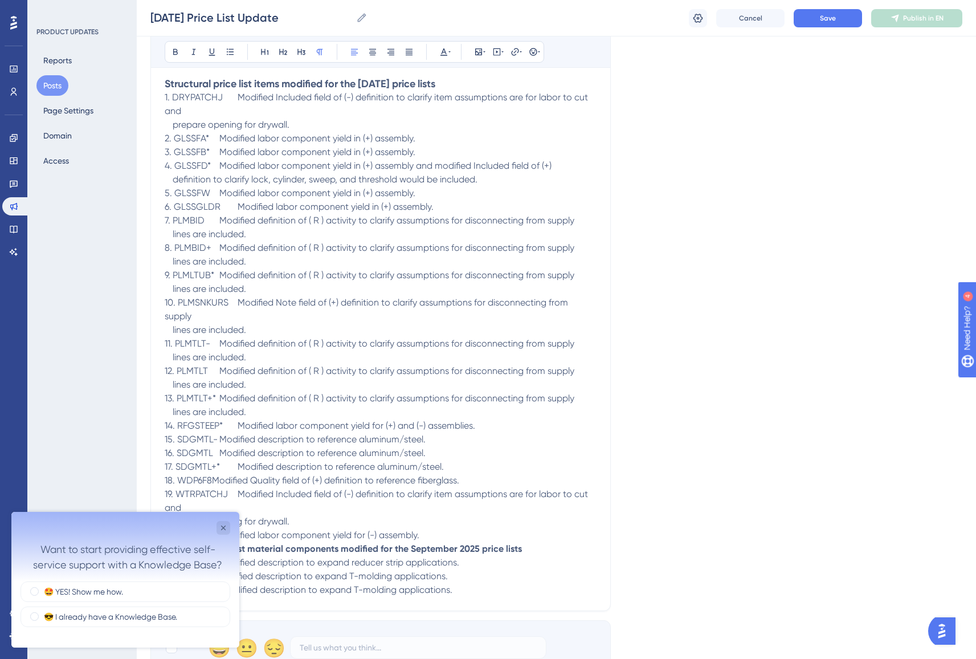
scroll to position [1670, 0]
click at [215, 99] on span "1. DRYPATCHJ​" at bounding box center [194, 99] width 58 height 11
drag, startPoint x: 208, startPoint y: 140, endPoint x: 176, endPoint y: 141, distance: 31.9
click at [176, 141] on p "2. GLSSFA*​ Modified labor component yield in (+) assembly." at bounding box center [381, 141] width 432 height 14
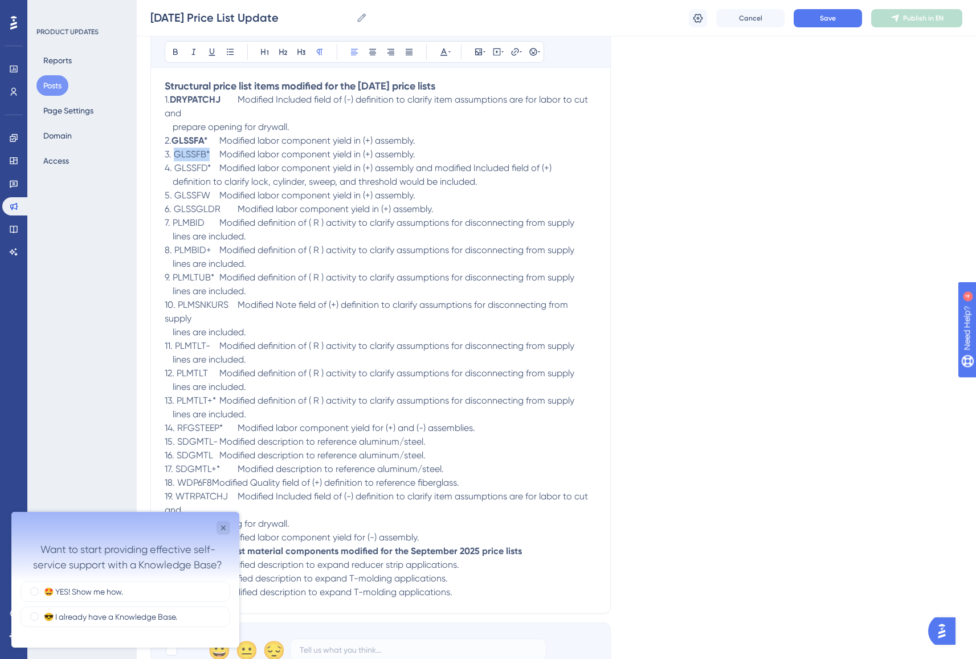
drag, startPoint x: 209, startPoint y: 152, endPoint x: 176, endPoint y: 151, distance: 32.5
click at [176, 151] on p "3. GLSSFB*​ Modified labor component yield in (+) assembly." at bounding box center [381, 155] width 432 height 14
drag, startPoint x: 210, startPoint y: 166, endPoint x: 177, endPoint y: 166, distance: 33.6
click at [177, 166] on p "4. GLSSFD*​ Modified labor component yield in (+) assembly and modified Include…" at bounding box center [381, 168] width 432 height 14
click at [191, 196] on span "5. GLSSFW​​" at bounding box center [188, 195] width 46 height 11
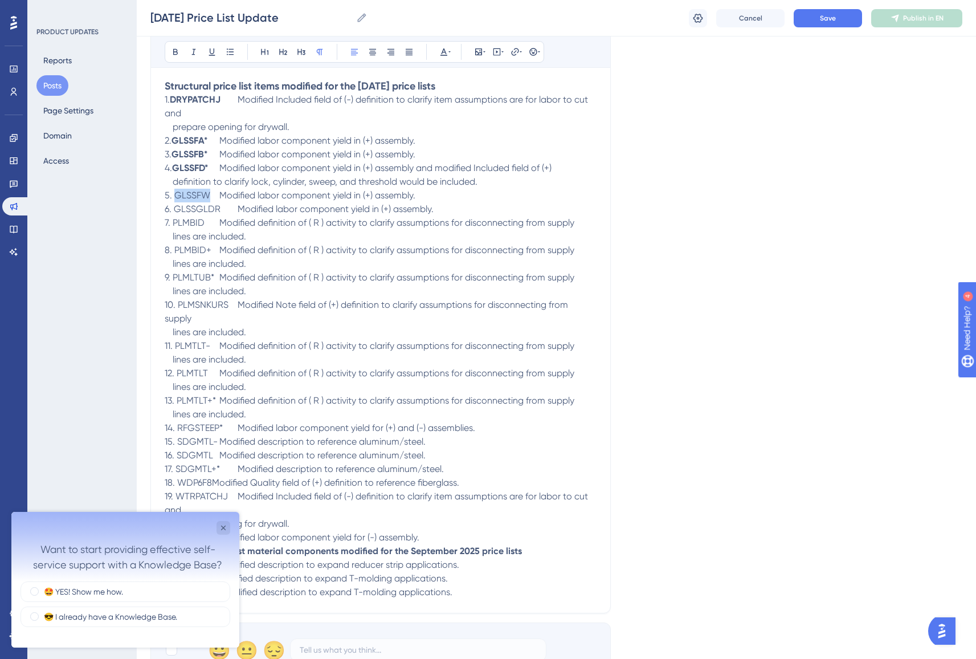
click at [191, 196] on span "5. GLSSFW​​" at bounding box center [188, 195] width 46 height 11
click at [200, 208] on span "6. GLSSGLDR​" at bounding box center [193, 208] width 56 height 11
click at [190, 222] on span "7. PLMBID​​" at bounding box center [185, 222] width 40 height 11
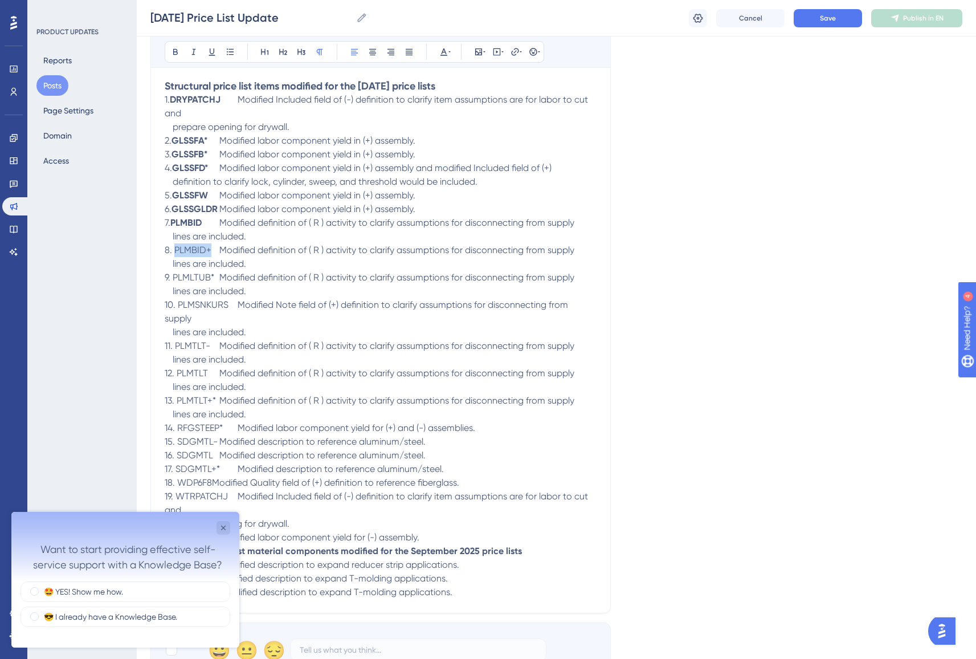
drag, startPoint x: 209, startPoint y: 249, endPoint x: 176, endPoint y: 248, distance: 33.1
click at [176, 248] on span "8. PLMBID+​​" at bounding box center [188, 250] width 47 height 11
drag, startPoint x: 213, startPoint y: 277, endPoint x: 175, endPoint y: 280, distance: 38.3
click at [175, 280] on p "9. PLMLTUB* ​Modified definition of ( R ) activity to clarify assumptions for d…" at bounding box center [381, 278] width 432 height 14
click at [202, 304] on span "10. PLMSNKURS​" at bounding box center [197, 304] width 64 height 11
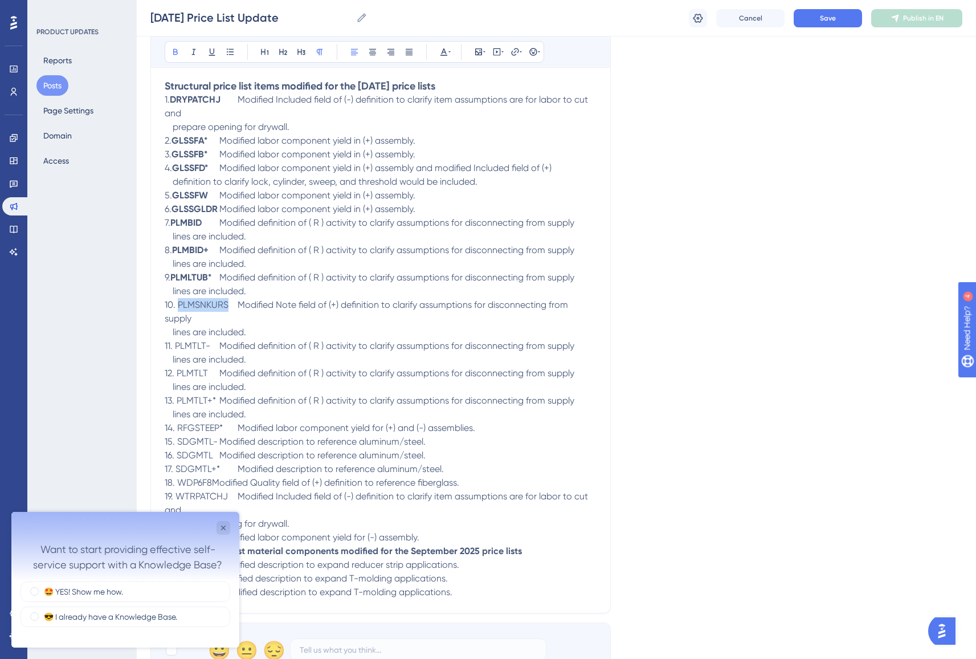
click at [202, 304] on span "10. PLMSNKURS​" at bounding box center [197, 304] width 64 height 11
drag, startPoint x: 210, startPoint y: 345, endPoint x: 175, endPoint y: 345, distance: 34.8
click at [175, 345] on p "11. PLMTLT-​​ Modified definition of ( R ) activity to clarify assumptions for …" at bounding box center [381, 346] width 432 height 14
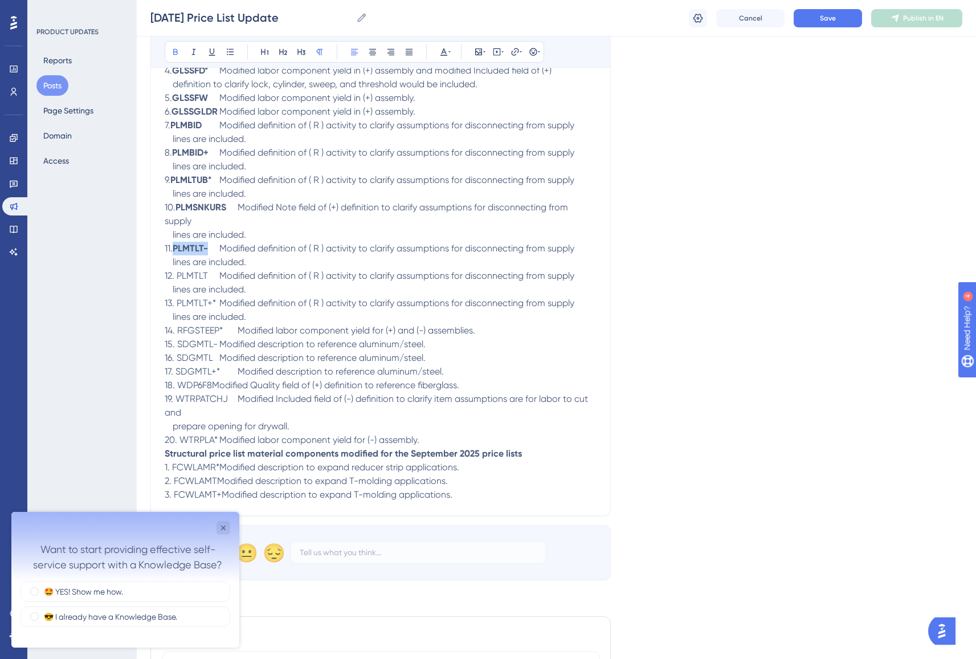
scroll to position [1772, 0]
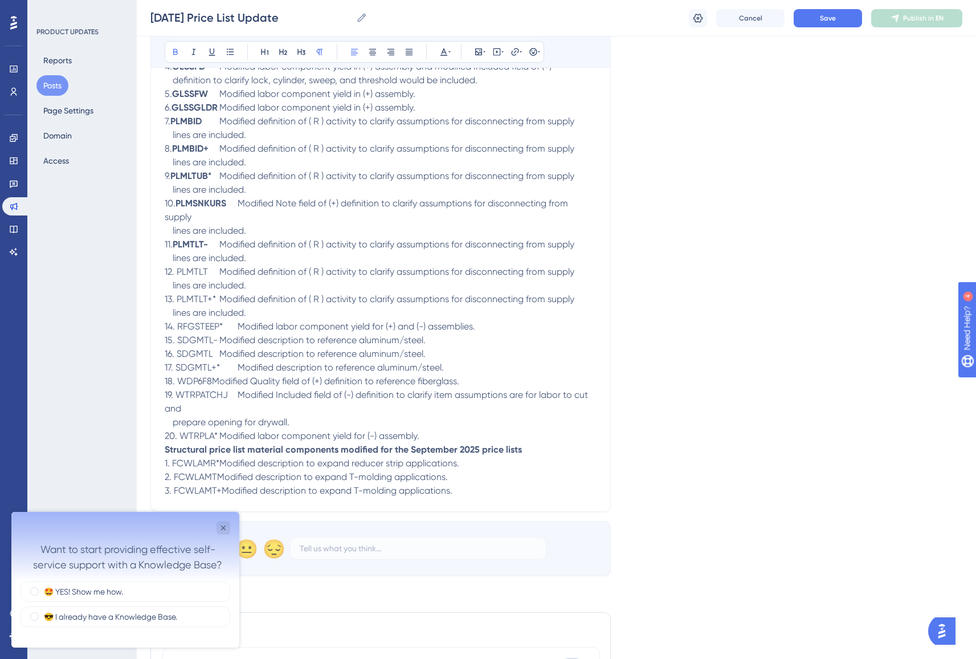
click at [197, 273] on span "12. PLMTLT​​" at bounding box center [186, 271] width 43 height 11
click at [214, 299] on span "13. PLMTLT+*​" at bounding box center [190, 299] width 51 height 11
drag, startPoint x: 214, startPoint y: 299, endPoint x: 177, endPoint y: 299, distance: 37.1
click at [177, 299] on span "13. PLMTLT+*​" at bounding box center [190, 299] width 51 height 11
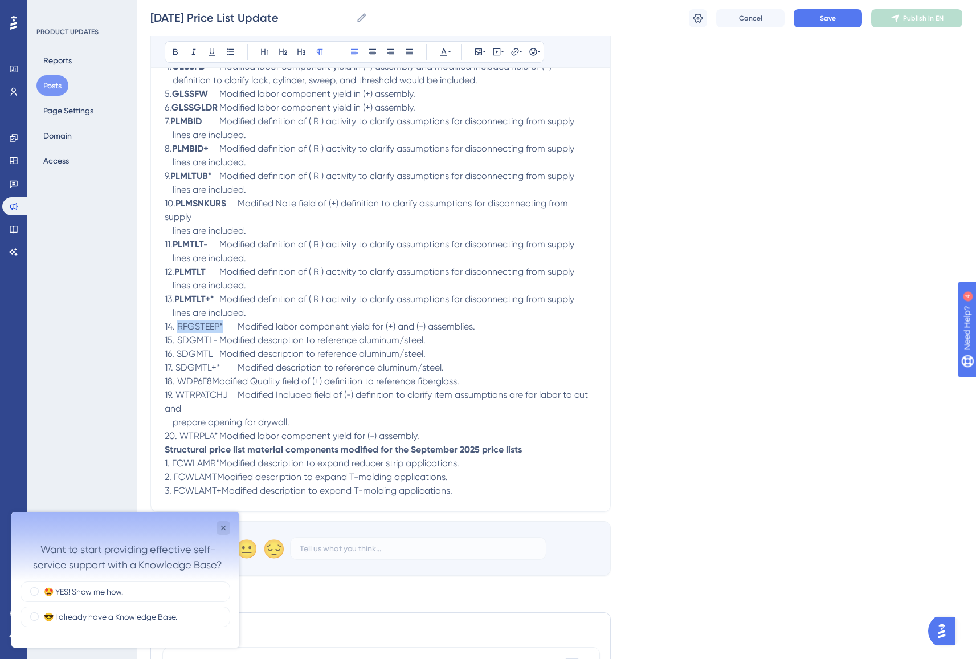
drag, startPoint x: 222, startPoint y: 326, endPoint x: 178, endPoint y: 327, distance: 43.9
click at [178, 327] on span "14. RFGSTEEP*​" at bounding box center [194, 326] width 58 height 11
drag, startPoint x: 215, startPoint y: 339, endPoint x: 176, endPoint y: 338, distance: 39.3
click at [176, 338] on span "15. SDGMTL-​" at bounding box center [191, 340] width 53 height 11
click at [201, 353] on span "16. SDGMTL​​" at bounding box center [189, 353] width 48 height 11
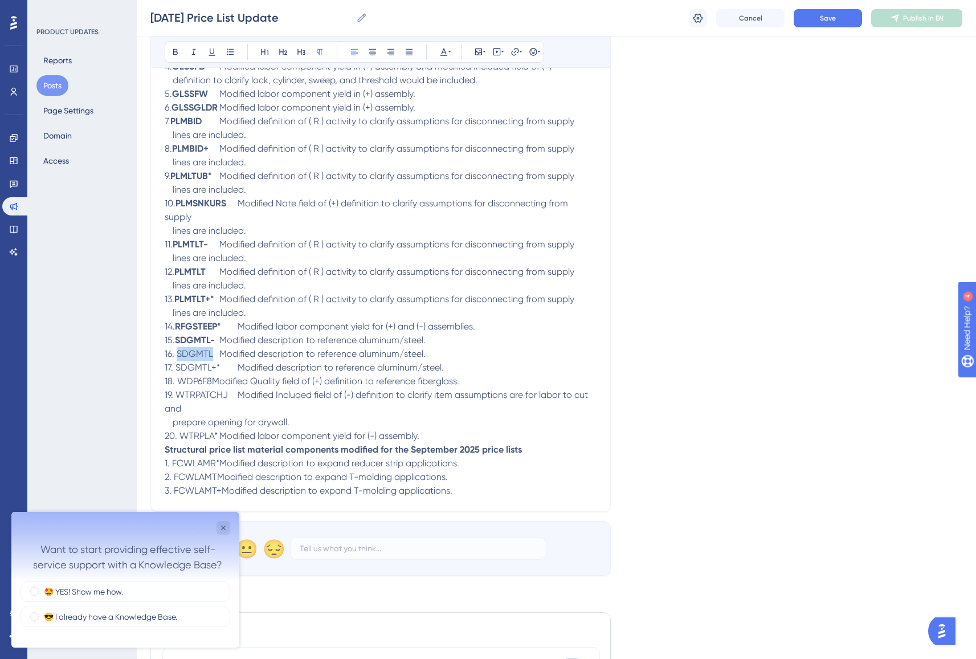
click at [201, 353] on span "16. SDGMTL​​" at bounding box center [189, 353] width 48 height 11
drag, startPoint x: 219, startPoint y: 366, endPoint x: 177, endPoint y: 365, distance: 41.6
click at [177, 365] on p "17. SDGMTL+*​ Modified description to reference aluminum/steel." at bounding box center [381, 368] width 432 height 14
click at [213, 384] on span "18. WDP6F8​​Modified Quality field of (+) definition to reference fiberglass." at bounding box center [312, 381] width 295 height 11
click at [198, 380] on span "18. WDP6F8​​" at bounding box center [188, 381] width 47 height 11
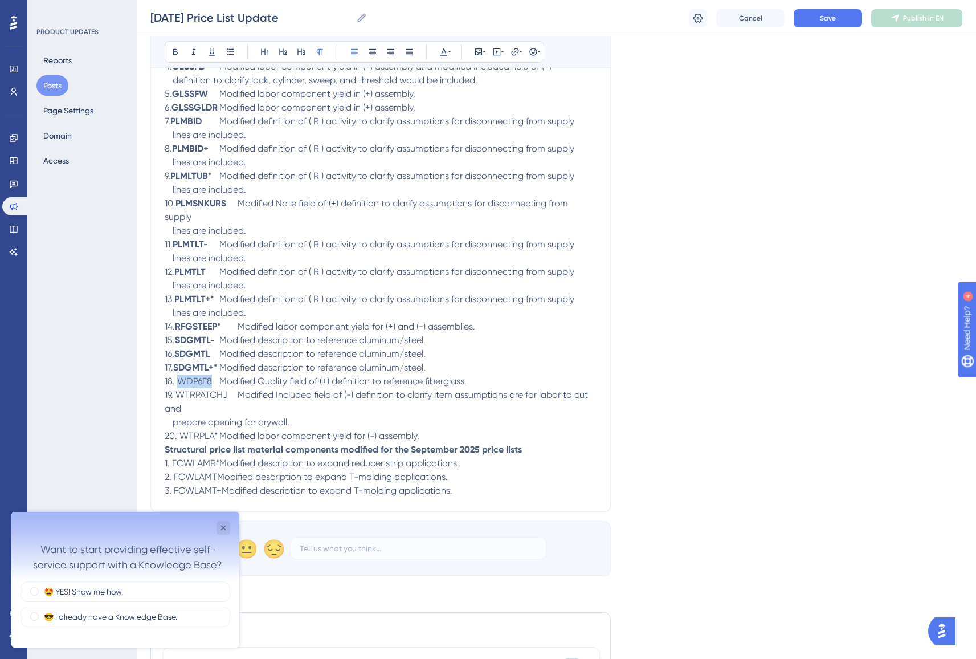
click at [198, 380] on span "18. WDP6F8​​" at bounding box center [188, 381] width 47 height 11
drag, startPoint x: 227, startPoint y: 394, endPoint x: 179, endPoint y: 397, distance: 48.0
click at [179, 397] on span "19. WTRPATCHJ​" at bounding box center [196, 394] width 63 height 11
drag, startPoint x: 215, startPoint y: 436, endPoint x: 182, endPoint y: 435, distance: 33.7
click at [182, 435] on span "20. WTRPLA*​" at bounding box center [191, 435] width 53 height 11
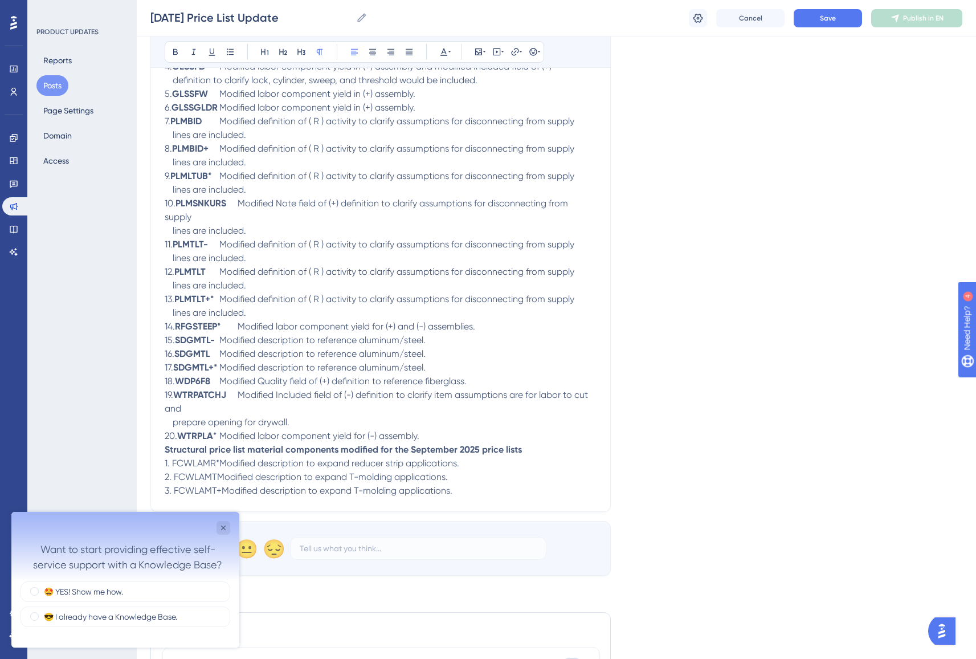
click at [219, 440] on span at bounding box center [218, 435] width 3 height 11
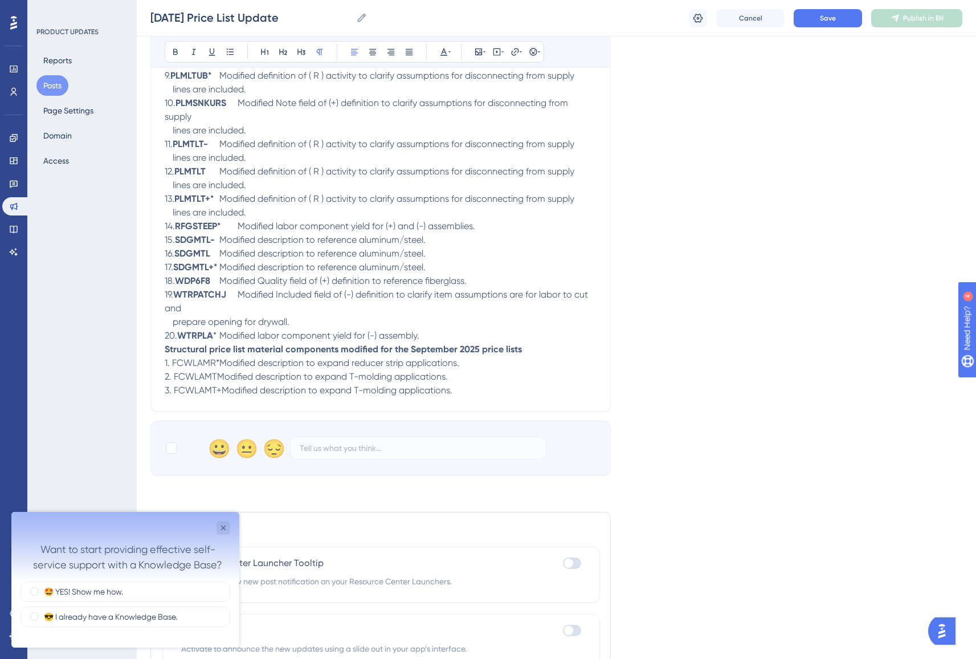
scroll to position [1873, 0]
click at [470, 339] on p "20. WTRPLA *​ Modified labor component yield for (-) assembly." at bounding box center [381, 335] width 432 height 14
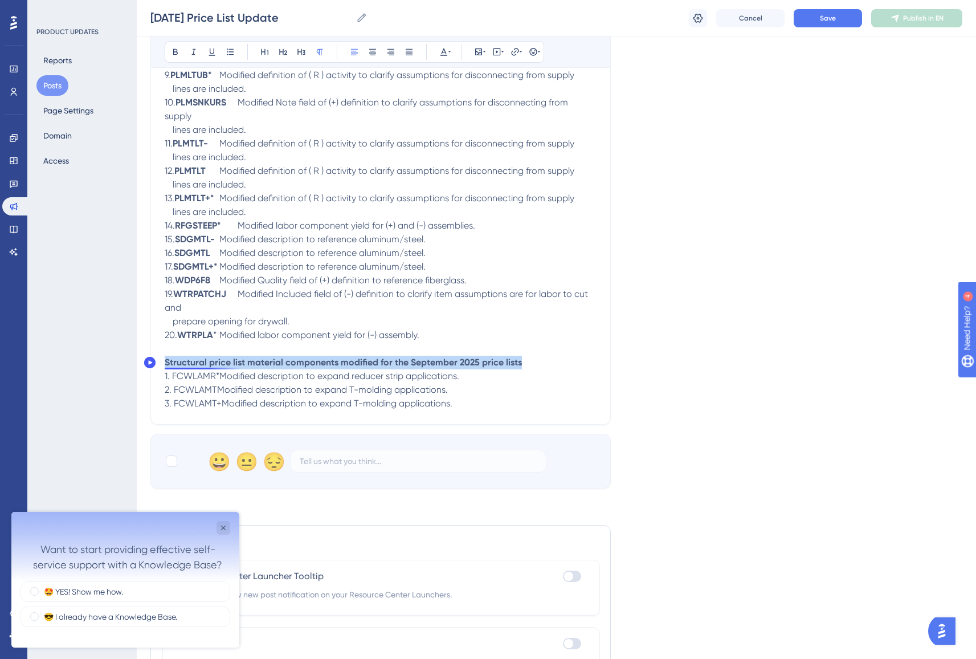
drag, startPoint x: 526, startPoint y: 361, endPoint x: 164, endPoint y: 364, distance: 362.0
click at [302, 51] on icon at bounding box center [301, 51] width 9 height 9
click at [220, 377] on span "1. FCWLAMR*​Modified description to expand reducer strip applications." at bounding box center [312, 376] width 295 height 11
click at [218, 390] on span "2. FCWLAMT​Modified description to expand T-molding applications." at bounding box center [306, 389] width 283 height 11
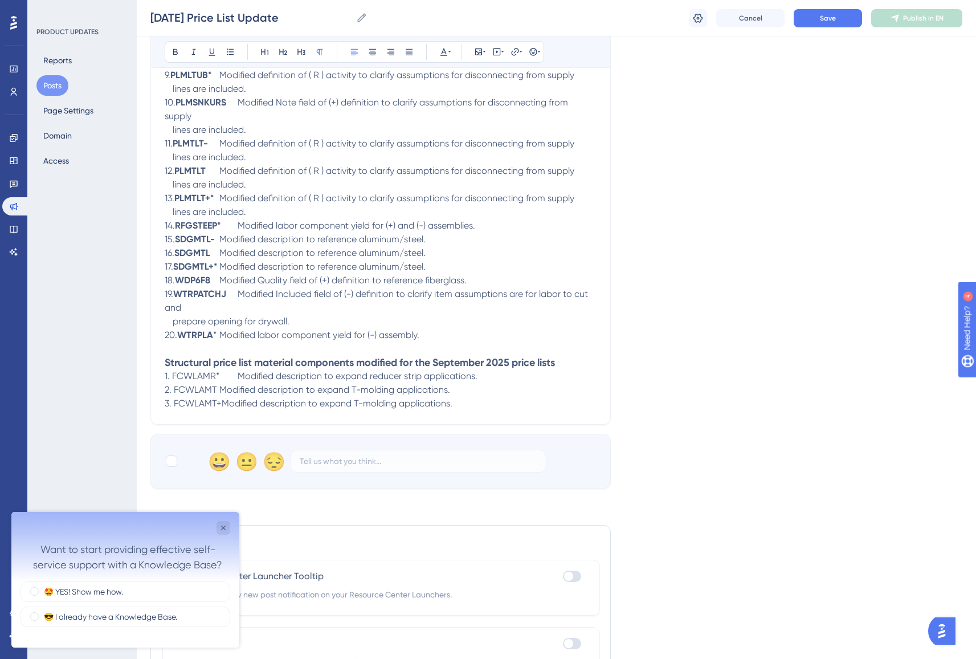
click at [221, 402] on span "3. FCWLAMT+​Modified description to expand T-molding applications." at bounding box center [309, 403] width 288 height 11
drag, startPoint x: 217, startPoint y: 375, endPoint x: 196, endPoint y: 373, distance: 21.7
click at [194, 373] on span "1. FCWLAMR*​" at bounding box center [192, 376] width 55 height 11
drag, startPoint x: 219, startPoint y: 375, endPoint x: 174, endPoint y: 373, distance: 45.1
click at [174, 373] on p "1. FCWLAMR*​ Modified description to expand reducer strip applications." at bounding box center [381, 376] width 432 height 14
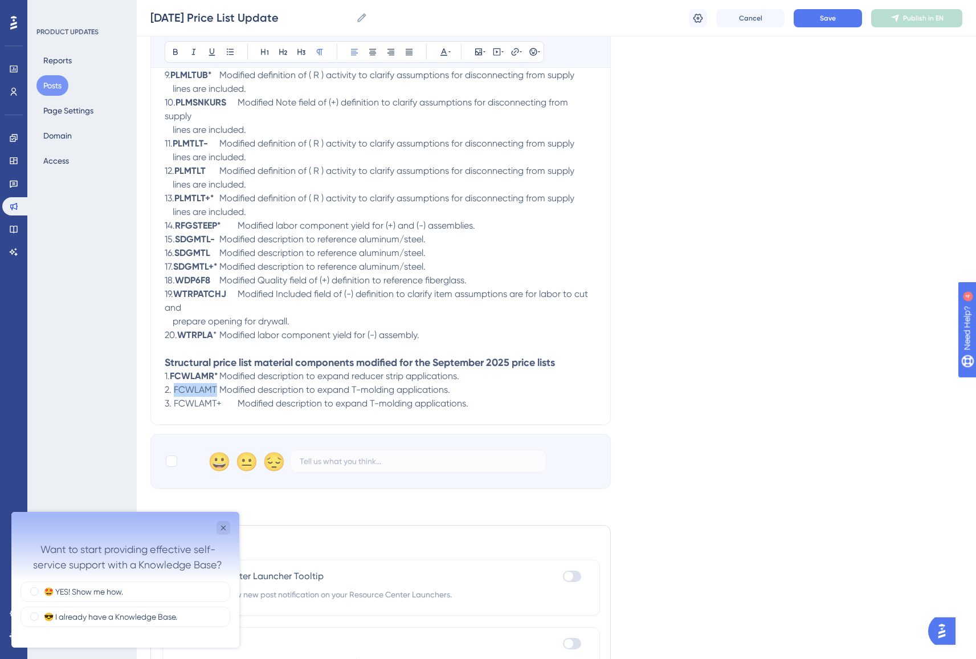
drag, startPoint x: 217, startPoint y: 389, endPoint x: 176, endPoint y: 388, distance: 40.5
click at [176, 388] on p "2. FCWLAMT​ Modified description to expand T-molding applications." at bounding box center [381, 390] width 432 height 14
click at [220, 390] on span "Modified description to expand T-molding applications." at bounding box center [334, 389] width 231 height 11
drag, startPoint x: 219, startPoint y: 401, endPoint x: 175, endPoint y: 400, distance: 44.5
click at [175, 400] on span "3. FCWLAMT+" at bounding box center [193, 403] width 57 height 11
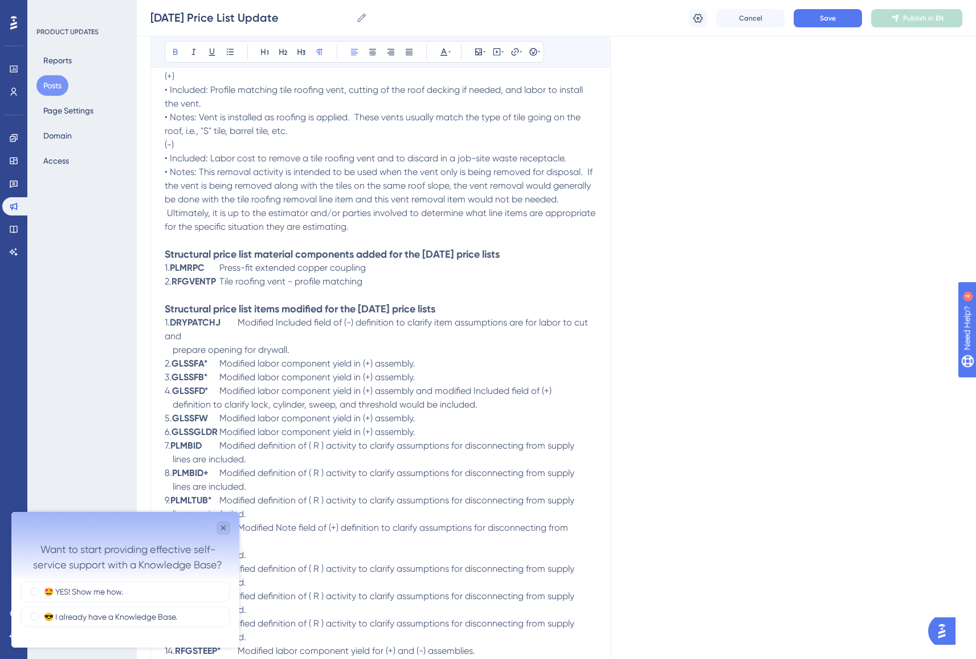
scroll to position [1262, 0]
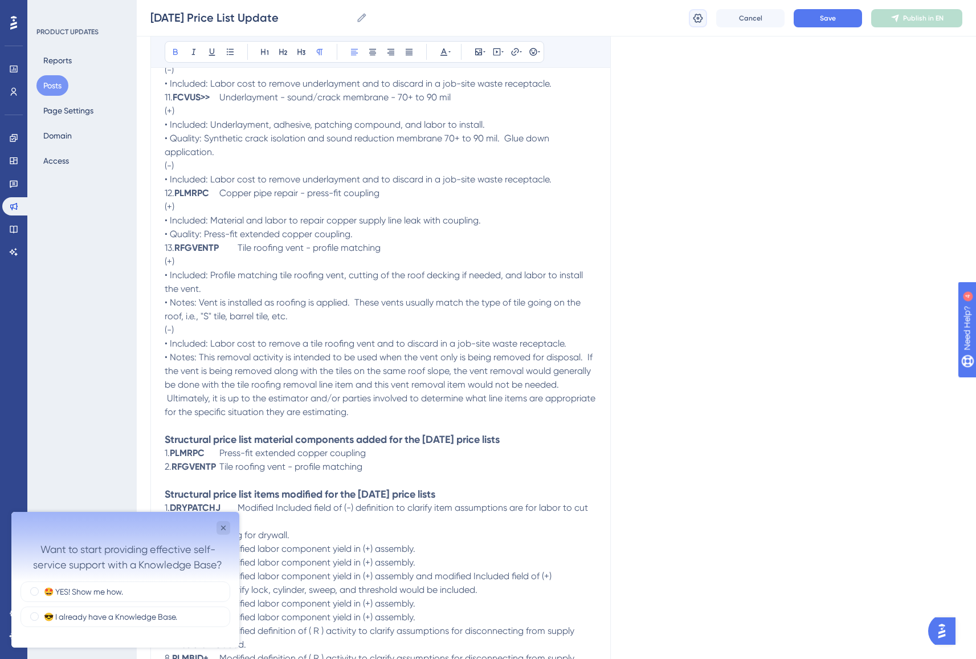
click at [695, 21] on icon at bounding box center [699, 17] width 10 height 9
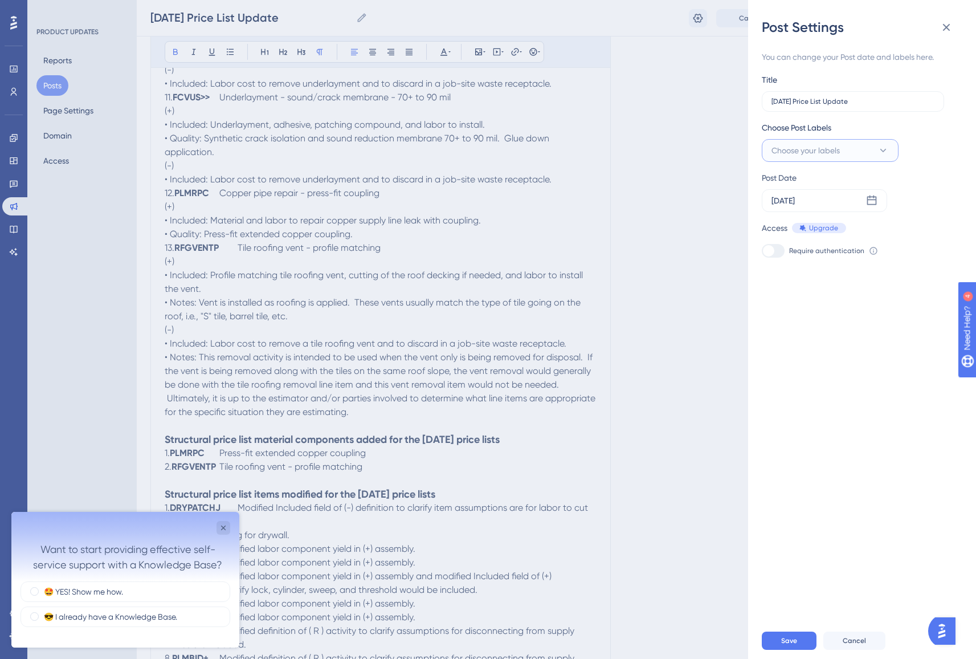
click at [820, 154] on span "Choose your labels" at bounding box center [806, 151] width 68 height 14
click at [779, 242] on div at bounding box center [775, 242] width 9 height 9
checkbox input "true"
click at [918, 205] on div "Post Date [DATE]" at bounding box center [855, 191] width 186 height 41
click at [818, 201] on div "[DATE]" at bounding box center [824, 200] width 125 height 23
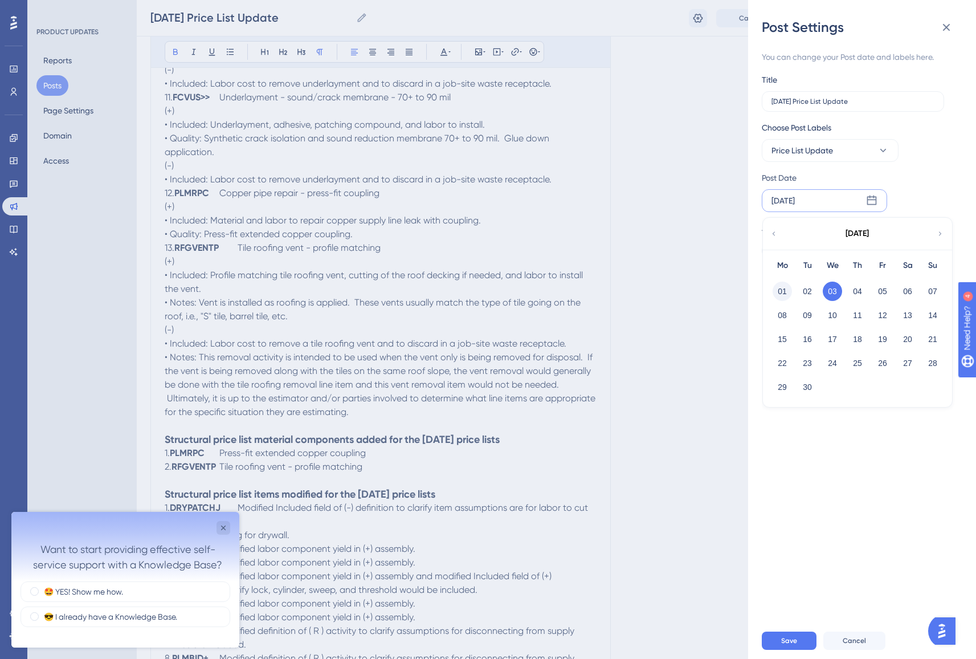
click at [781, 292] on button "01" at bounding box center [782, 291] width 19 height 19
click at [831, 314] on div "You can change your Post date and labels here. Title [DATE] Price List Update C…" at bounding box center [867, 329] width 210 height 586
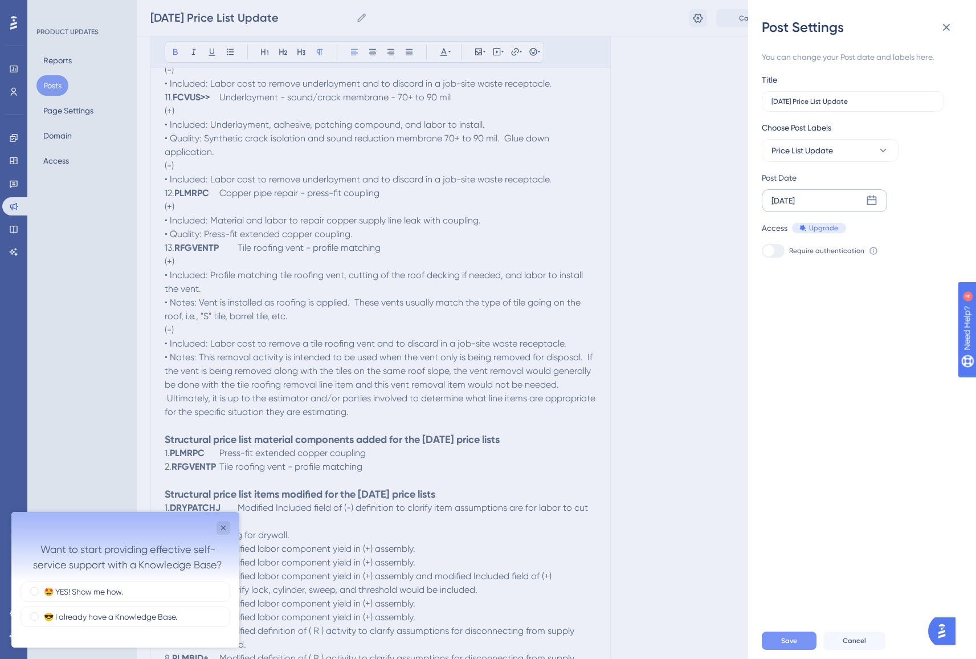
click at [799, 645] on button "Save" at bounding box center [789, 641] width 55 height 18
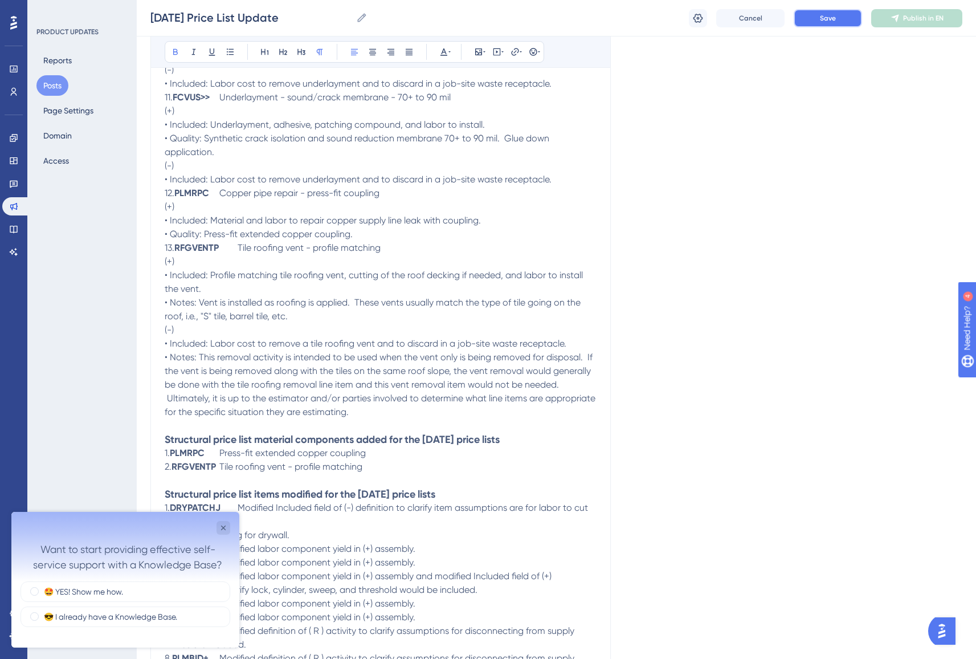
click at [841, 20] on button "Save" at bounding box center [828, 18] width 68 height 18
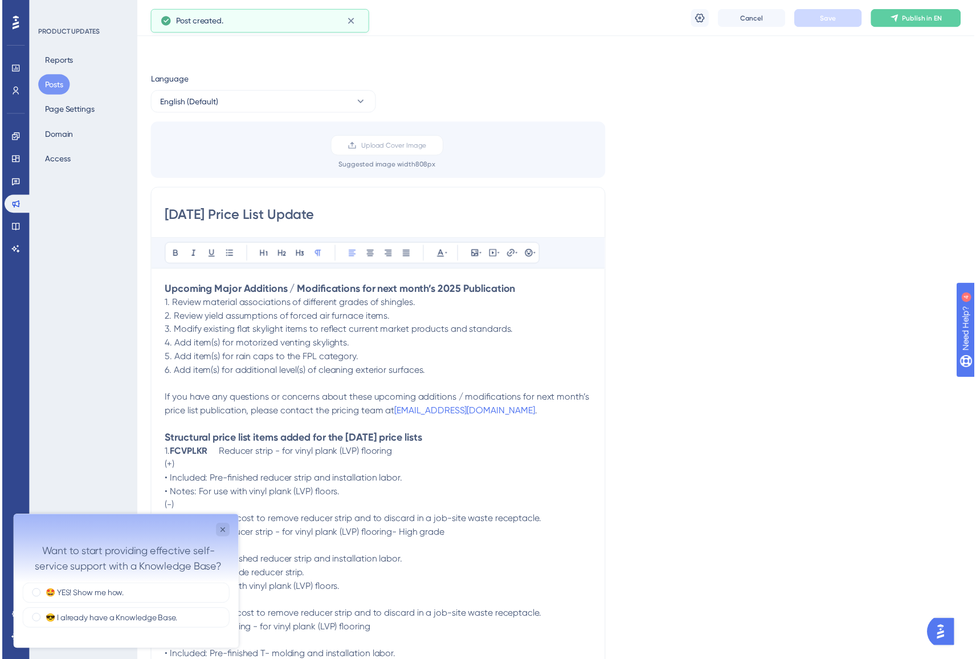
scroll to position [1609, 0]
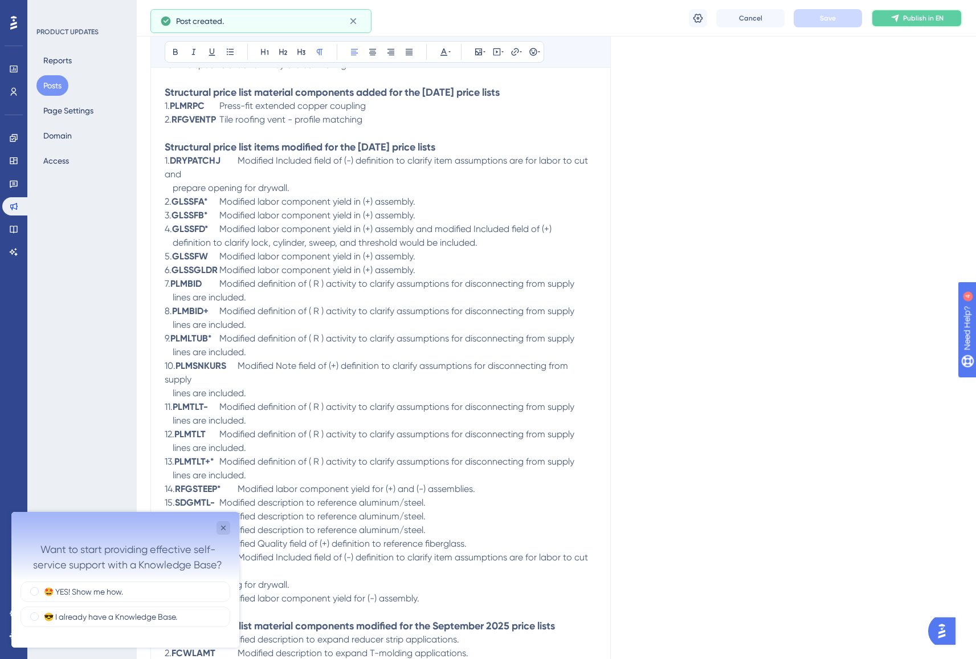
click at [907, 14] on span "Publish in EN" at bounding box center [923, 18] width 40 height 9
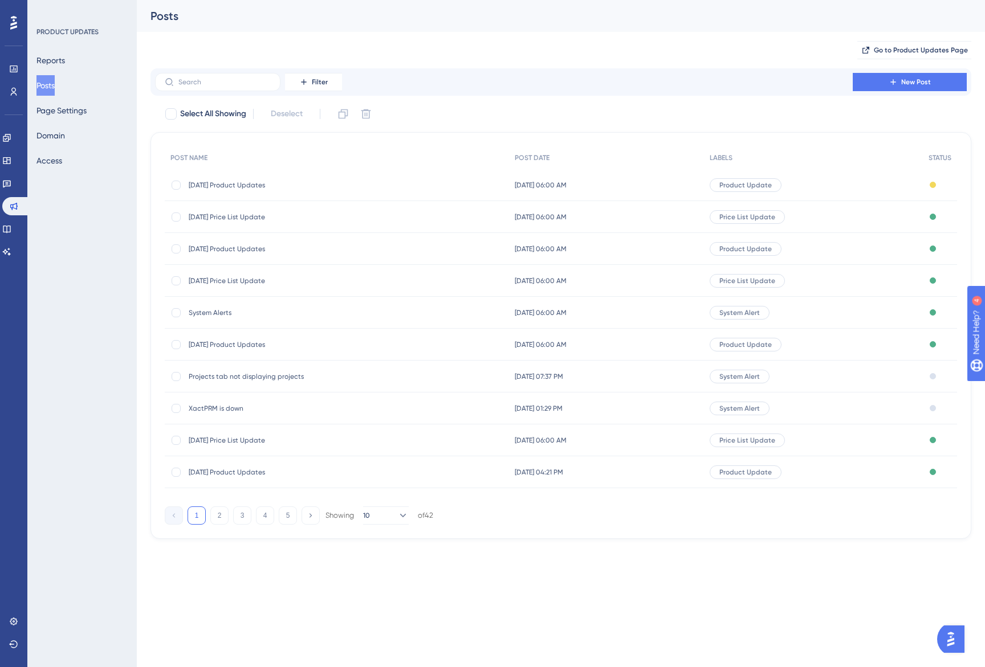
click at [243, 214] on span "[DATE] Price List Update" at bounding box center [280, 217] width 182 height 9
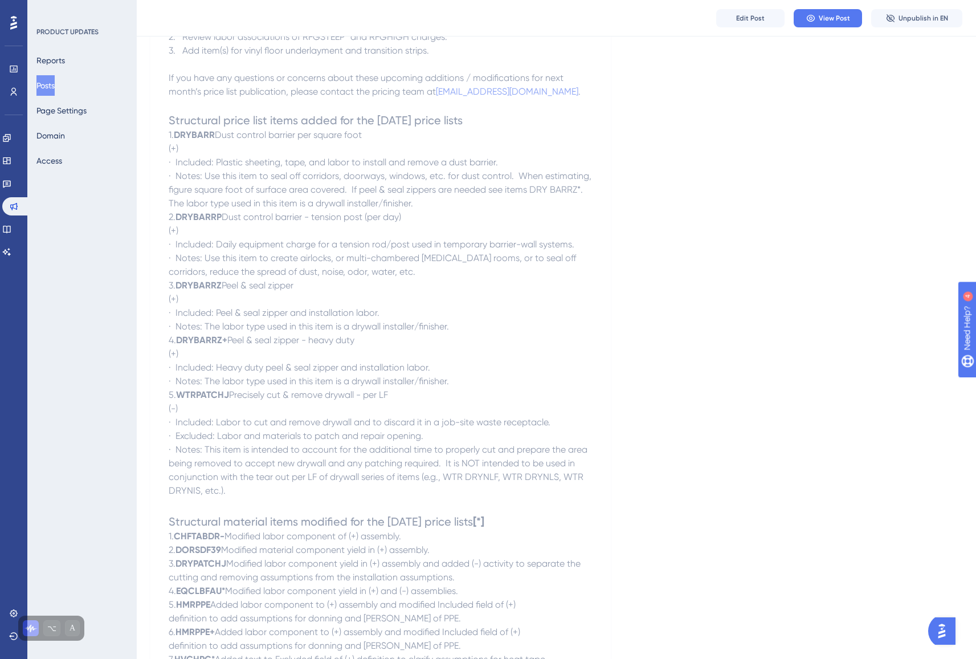
scroll to position [362, 0]
